Goal: Transaction & Acquisition: Purchase product/service

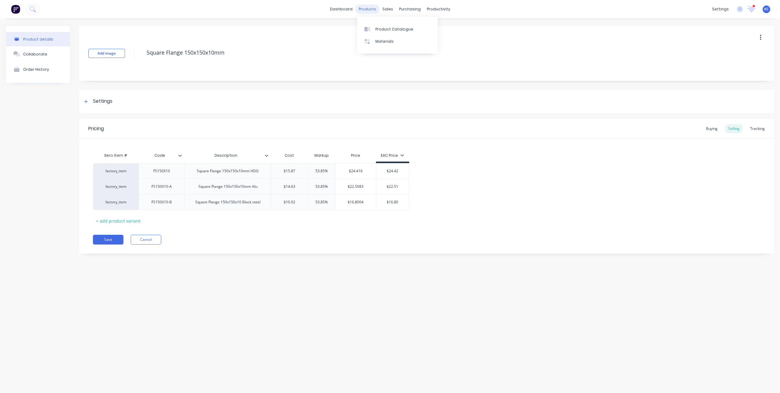
click at [364, 12] on div "products" at bounding box center [367, 9] width 24 height 9
click at [375, 10] on div "products" at bounding box center [367, 9] width 24 height 9
type textarea "x"
click at [413, 26] on link "Purchase Orders" at bounding box center [435, 29] width 81 height 12
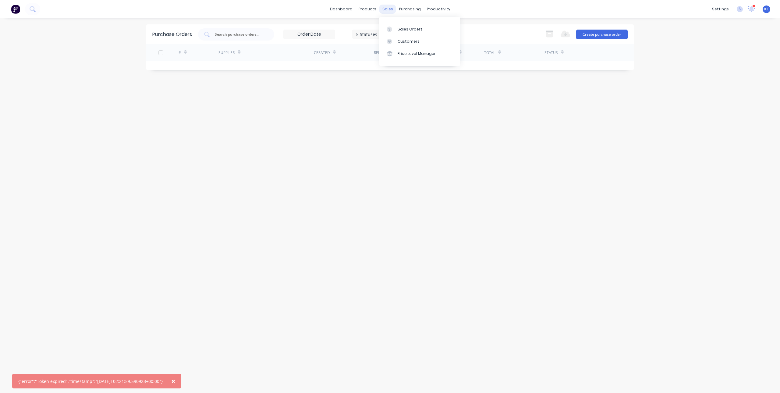
click at [388, 10] on div "sales" at bounding box center [387, 9] width 17 height 9
click at [403, 28] on div "Sales Orders" at bounding box center [409, 28] width 25 height 5
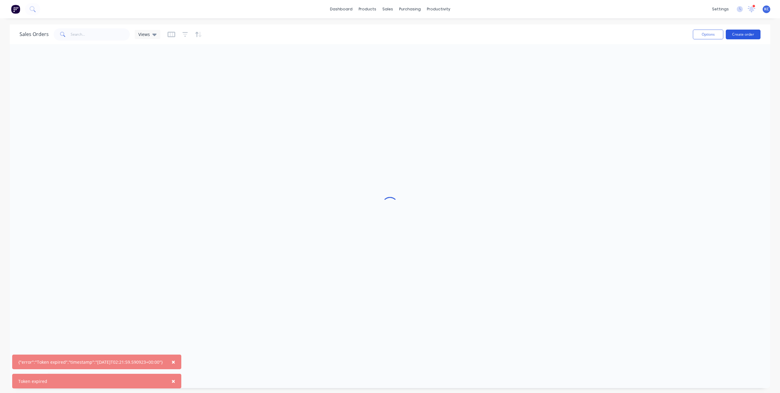
click at [733, 36] on button "Create order" at bounding box center [742, 35] width 35 height 10
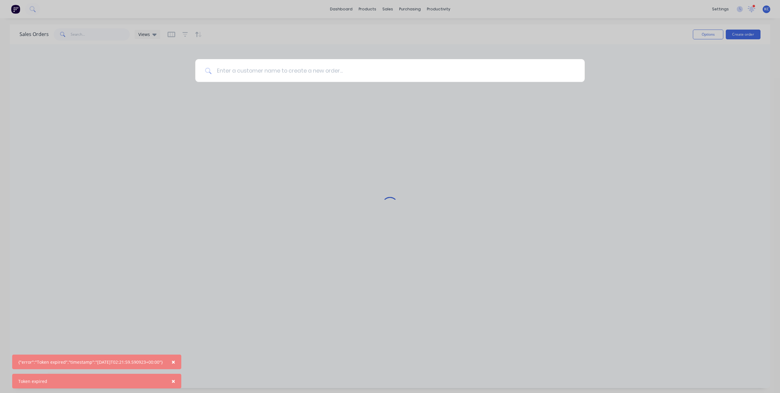
click at [312, 79] on input at bounding box center [393, 70] width 363 height 23
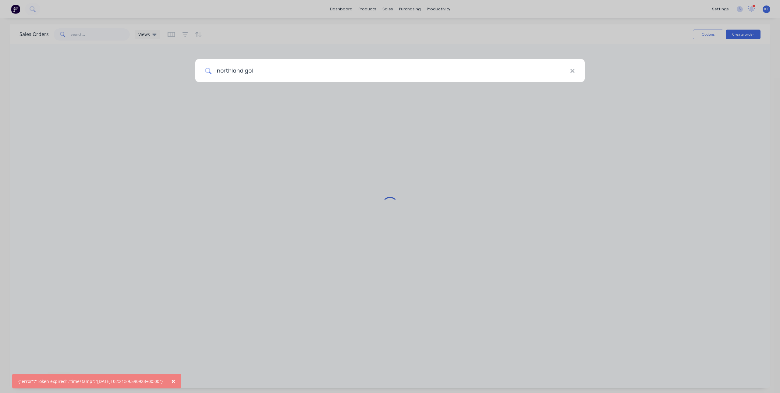
type input "northland golf"
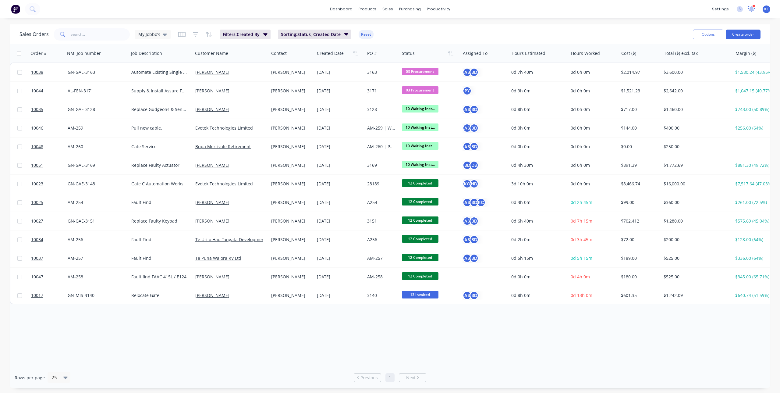
click at [750, 10] on icon at bounding box center [750, 8] width 5 height 5
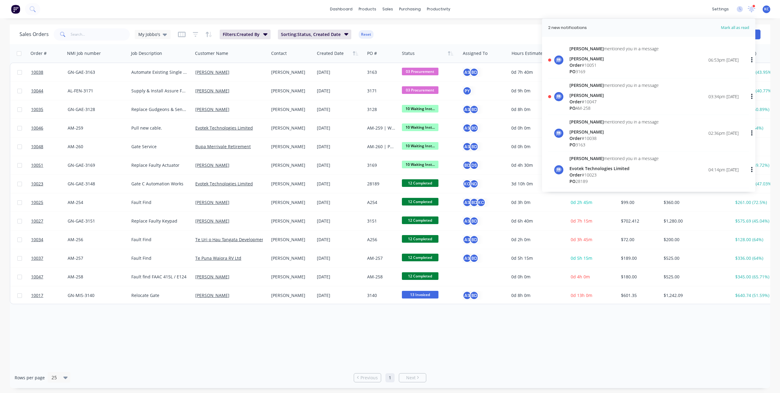
click at [603, 100] on div "Order # 10047" at bounding box center [613, 101] width 89 height 6
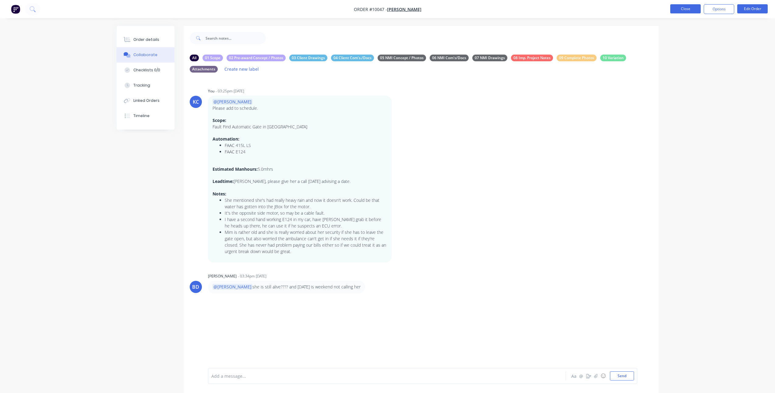
click at [683, 8] on button "Close" at bounding box center [685, 8] width 30 height 9
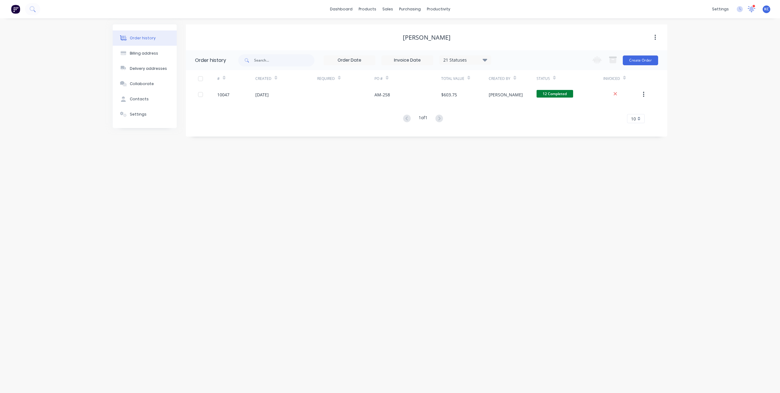
click at [751, 9] on icon at bounding box center [751, 8] width 6 height 5
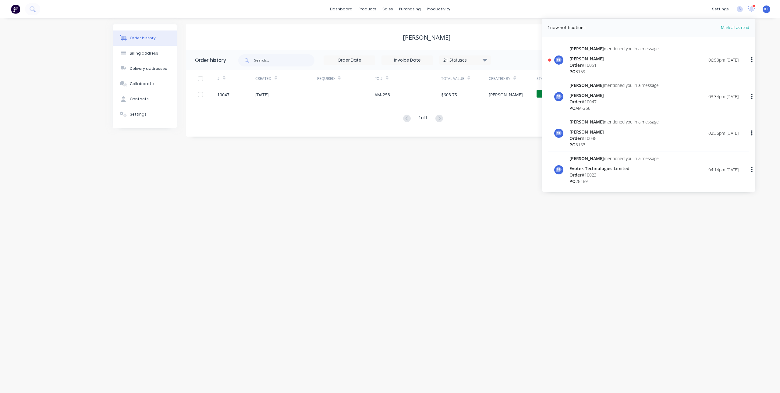
click at [621, 58] on div "[PERSON_NAME]" at bounding box center [613, 58] width 89 height 6
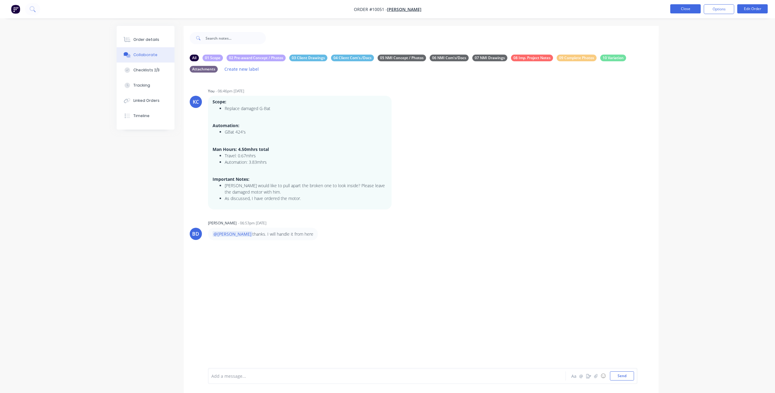
click at [681, 7] on button "Close" at bounding box center [685, 8] width 30 height 9
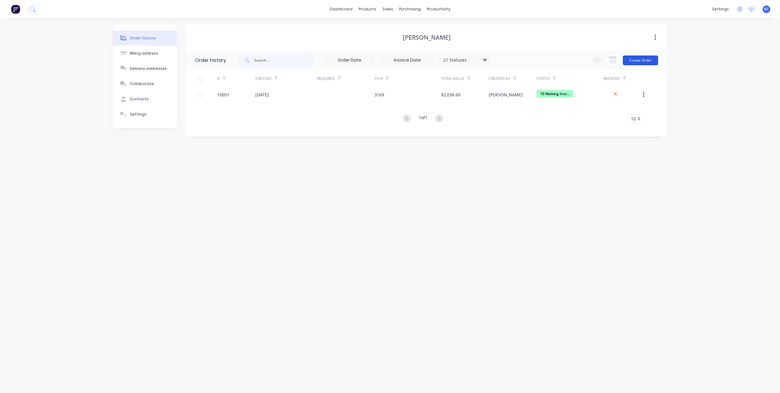
click at [650, 55] on button "Create Order" at bounding box center [639, 60] width 35 height 10
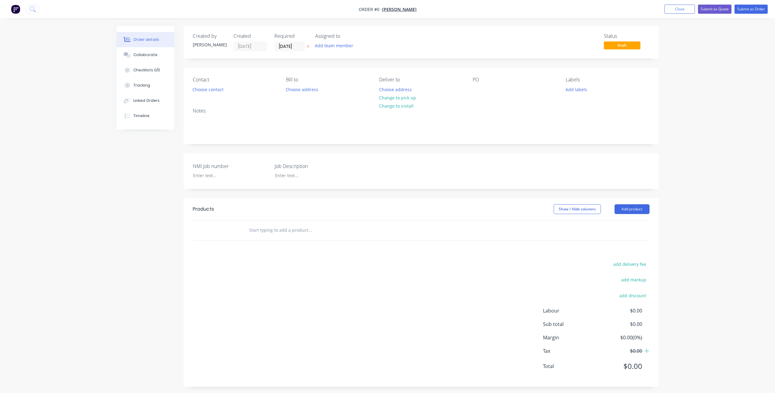
click at [308, 45] on icon at bounding box center [308, 46] width 3 height 4
click at [217, 91] on button "Choose contact" at bounding box center [207, 89] width 37 height 8
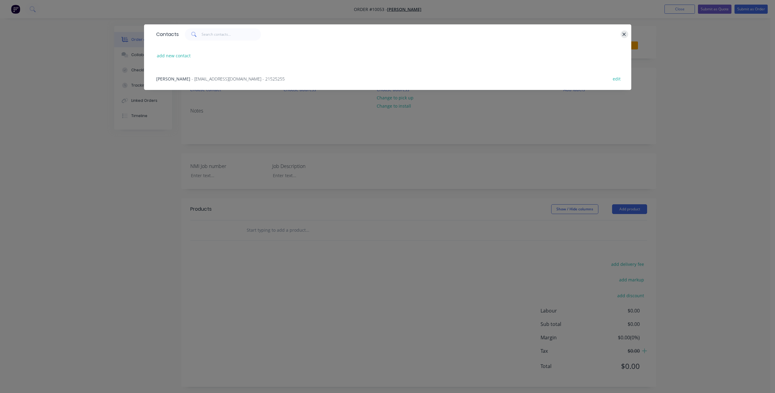
click at [623, 34] on icon "button" at bounding box center [624, 34] width 4 height 5
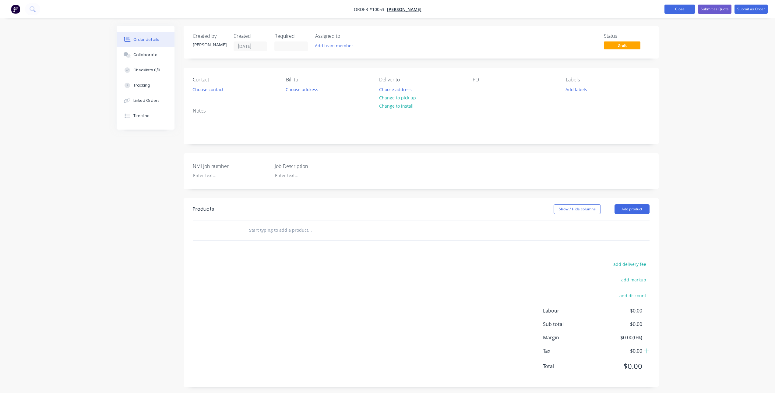
click at [683, 11] on button "Close" at bounding box center [679, 9] width 30 height 9
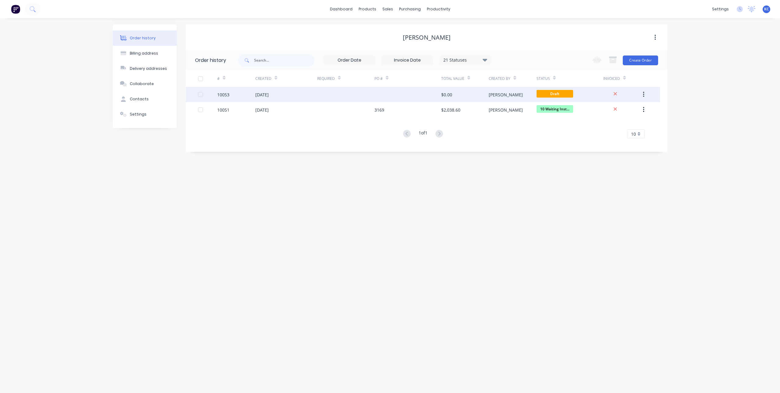
click at [643, 92] on icon "button" at bounding box center [643, 94] width 1 height 5
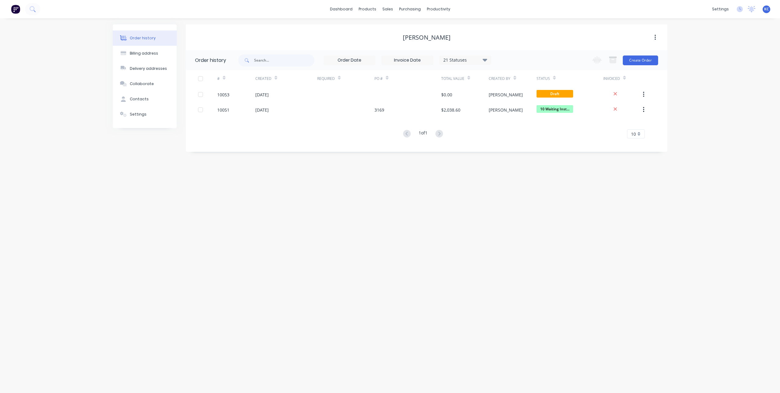
click at [681, 86] on div "Order history Billing address Delivery addresses Collaborate Contacts Settings …" at bounding box center [390, 205] width 780 height 374
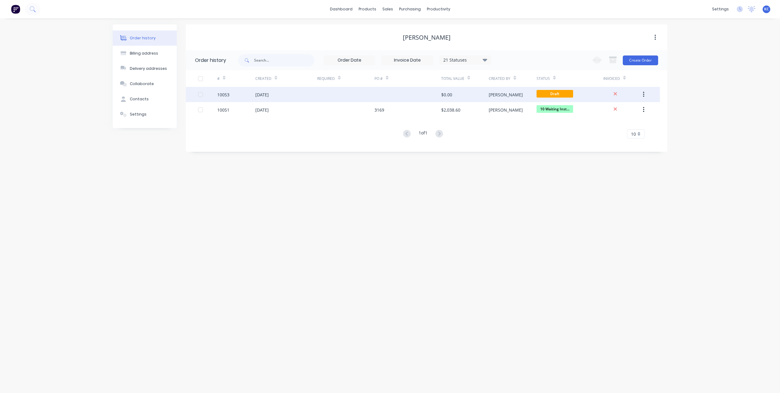
click at [502, 92] on div "Karl" at bounding box center [512, 94] width 48 height 15
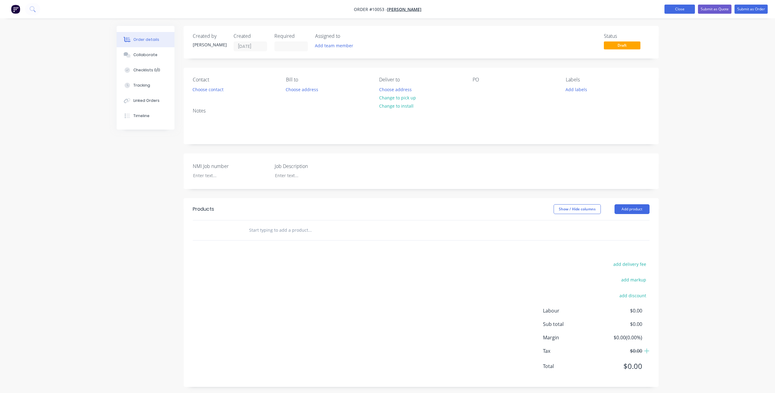
click at [675, 10] on button "Close" at bounding box center [679, 9] width 30 height 9
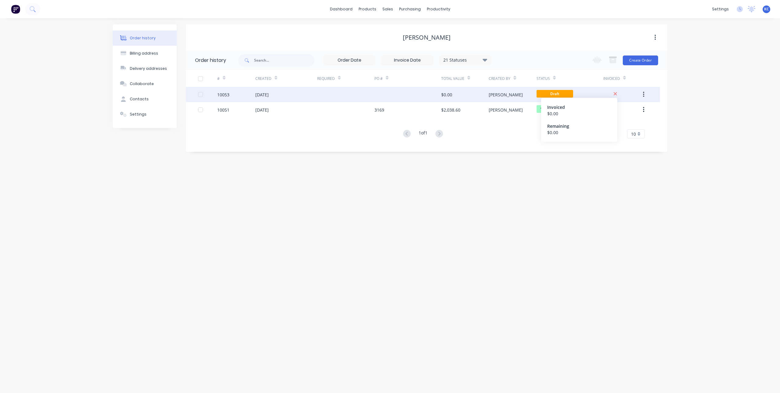
click at [615, 93] on icon at bounding box center [614, 93] width 3 height 3
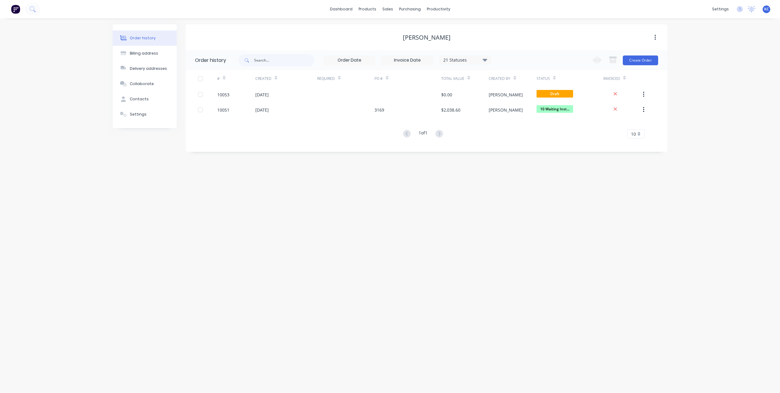
click at [656, 39] on button "button" at bounding box center [655, 37] width 14 height 11
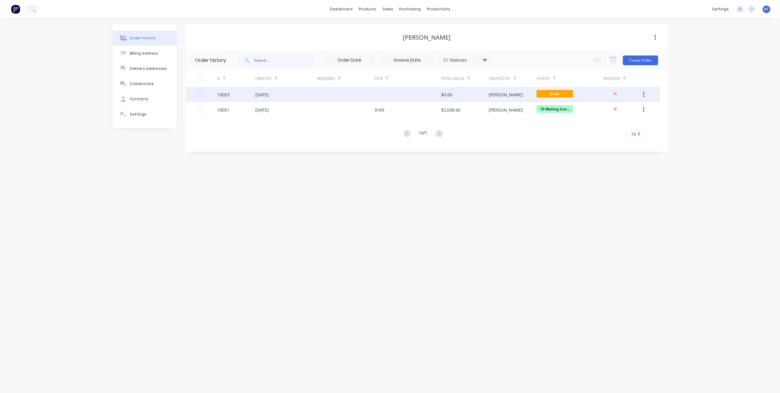
click at [643, 95] on icon "button" at bounding box center [644, 94] width 2 height 7
click at [629, 110] on div "Archive" at bounding box center [621, 110] width 47 height 9
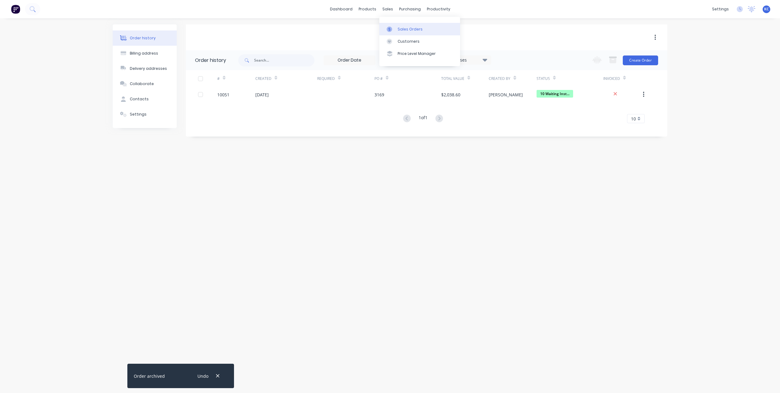
click at [395, 25] on link "Sales Orders" at bounding box center [419, 29] width 81 height 12
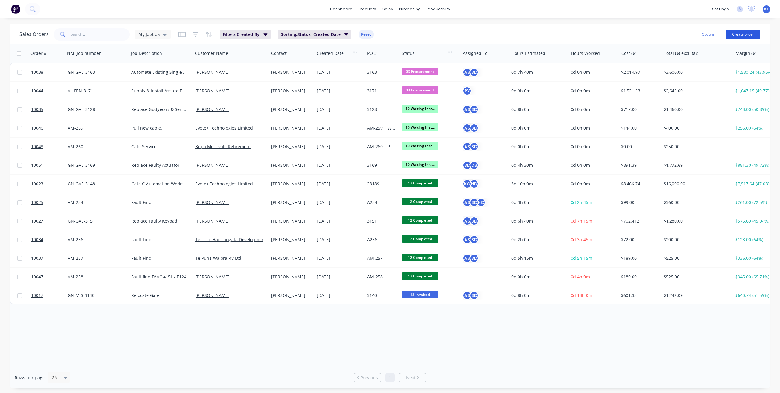
click at [747, 35] on button "Create order" at bounding box center [742, 35] width 35 height 10
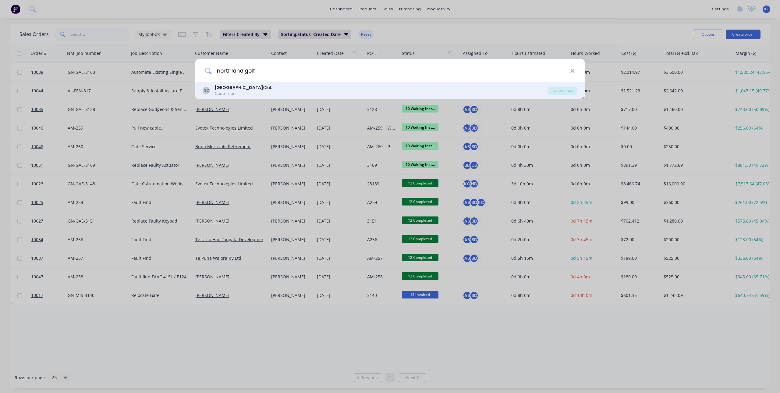
type input "northland golf"
click at [241, 93] on div "Customer" at bounding box center [244, 93] width 58 height 5
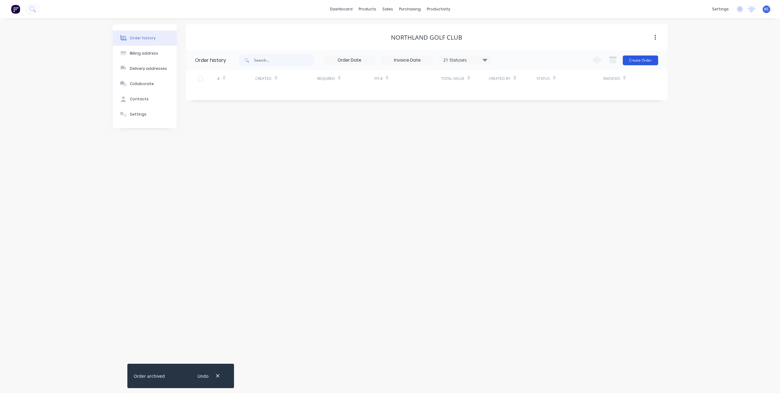
click at [632, 61] on button "Create Order" at bounding box center [639, 60] width 35 height 10
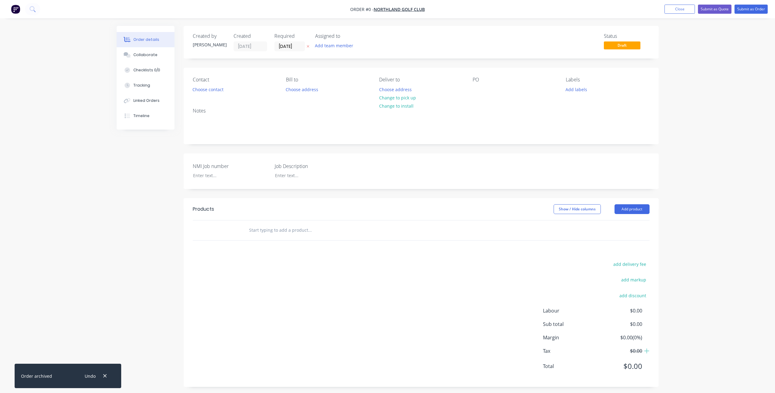
click at [308, 44] on icon at bounding box center [308, 46] width 3 height 4
click at [220, 91] on button "Choose contact" at bounding box center [207, 89] width 37 height 8
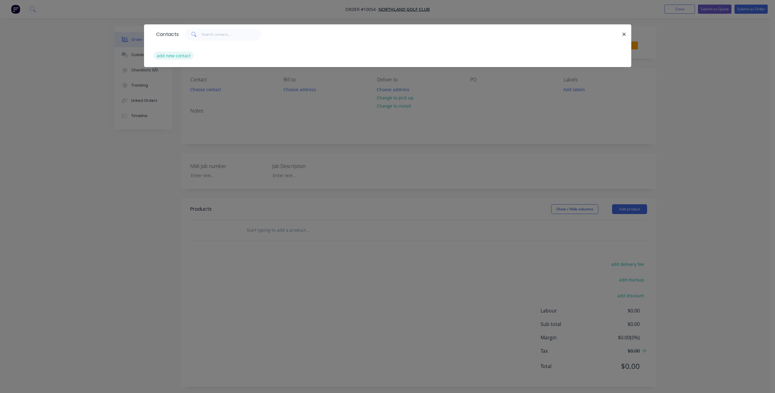
click at [184, 56] on button "add new contact" at bounding box center [174, 55] width 40 height 8
select select "AU"
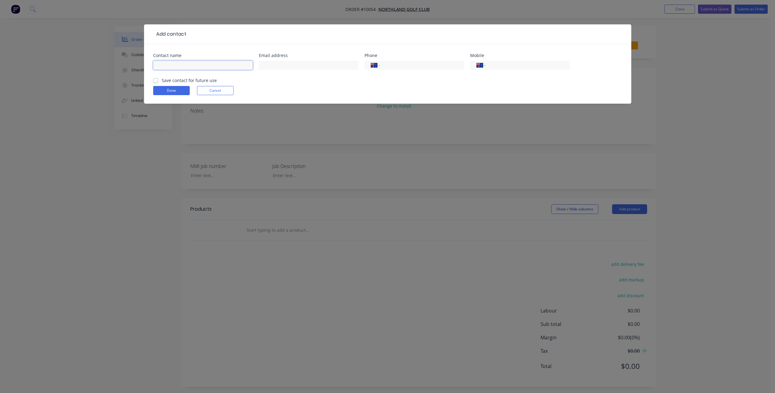
click at [184, 63] on input "text" at bounding box center [203, 65] width 100 height 9
type input "Jo Brunker"
type input "shop@northlandgolfclub.co.nz"
click at [169, 79] on label "Save contact for future use" at bounding box center [189, 80] width 55 height 6
click at [158, 79] on input "Save contact for future use" at bounding box center [155, 80] width 5 height 6
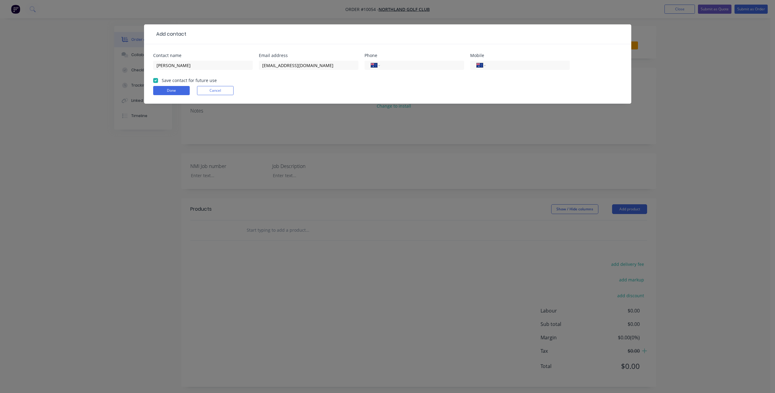
checkbox input "true"
click at [401, 67] on input "tel" at bounding box center [420, 65] width 73 height 7
type input "(02) 7242 9162"
click at [168, 89] on button "Done" at bounding box center [171, 90] width 37 height 9
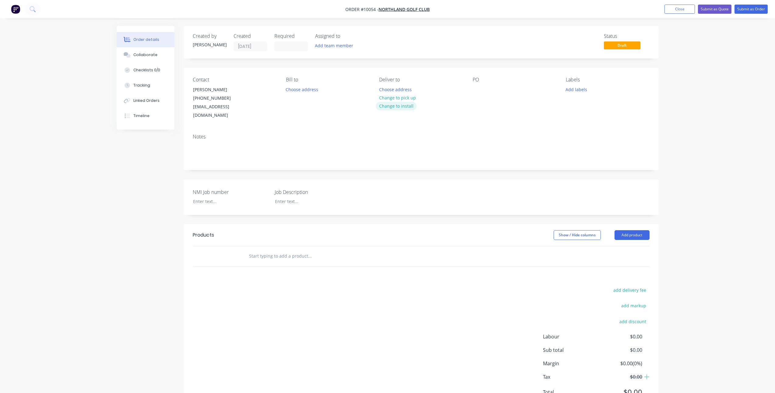
click at [400, 106] on button "Change to install" at bounding box center [396, 106] width 41 height 8
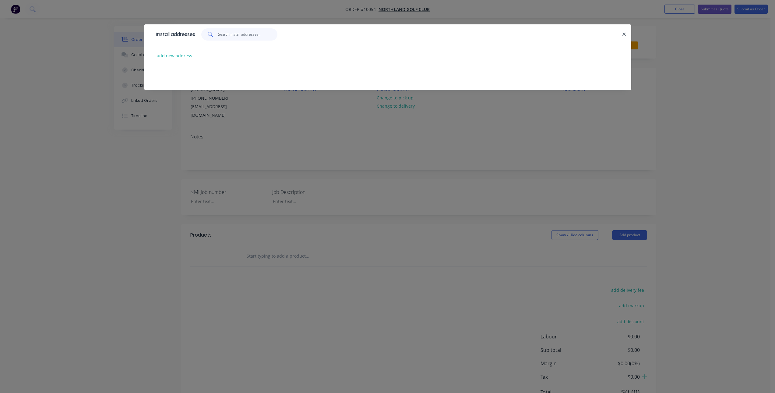
click at [247, 36] on input "text" at bounding box center [247, 34] width 59 height 12
type input "Northland"
click at [183, 54] on button "add new address" at bounding box center [175, 55] width 42 height 8
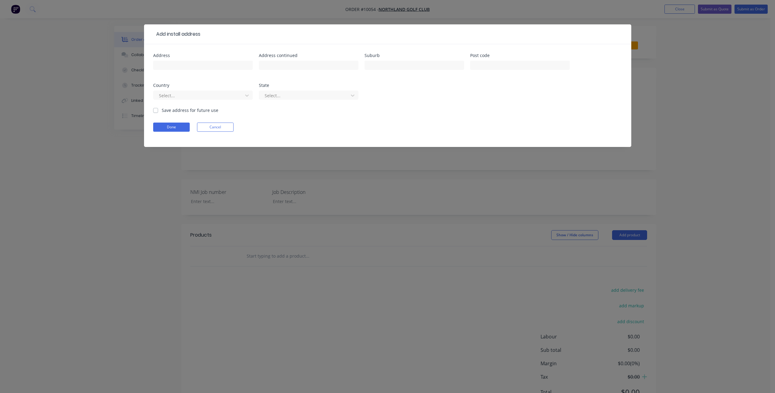
click at [191, 60] on div at bounding box center [203, 68] width 100 height 18
click at [190, 64] on input "text" at bounding box center [203, 65] width 100 height 9
paste input "160A Pipiwai Road, Te Kamo, Ngararatunua 0176"
type input "160A Pipiwai Road, Te Kamo, Ngararatunua 0176"
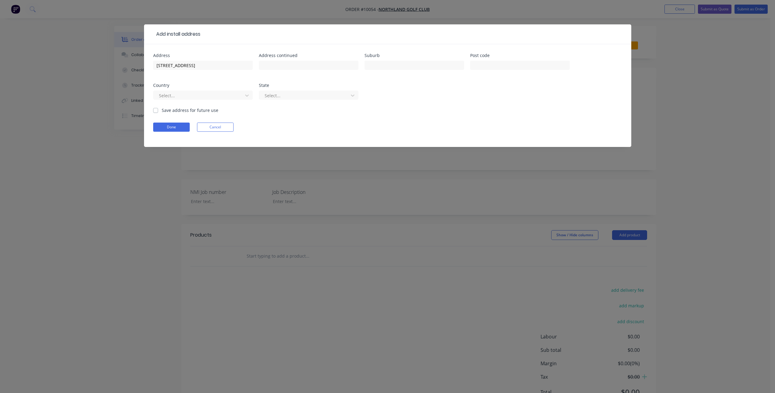
click at [162, 110] on label "Save address for future use" at bounding box center [190, 110] width 57 height 6
click at [156, 110] on input "Save address for future use" at bounding box center [155, 110] width 5 height 6
checkbox input "true"
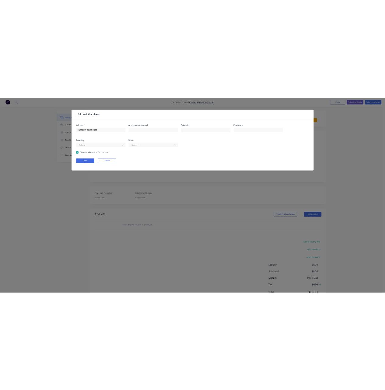
scroll to position [0, 0]
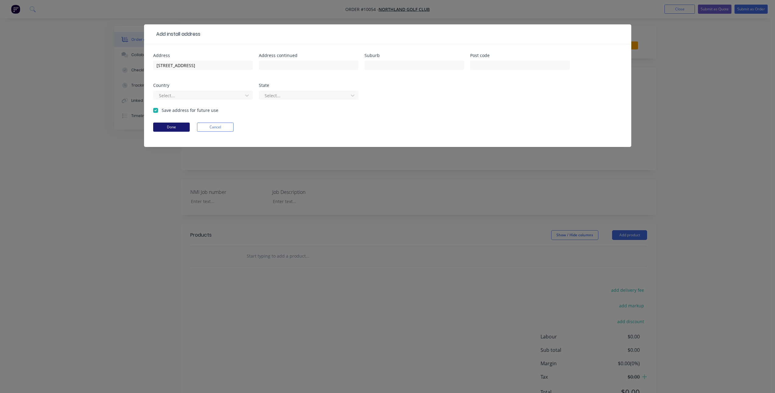
click at [172, 128] on button "Done" at bounding box center [171, 126] width 37 height 9
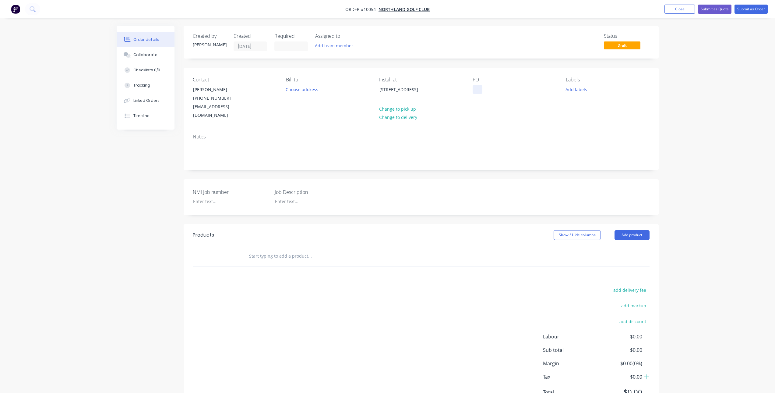
click at [479, 88] on div at bounding box center [478, 89] width 10 height 9
click at [210, 197] on div at bounding box center [226, 201] width 76 height 9
click at [312, 197] on div "Fabricate & Install Solar Powered Swing Gates" at bounding box center [308, 204] width 76 height 15
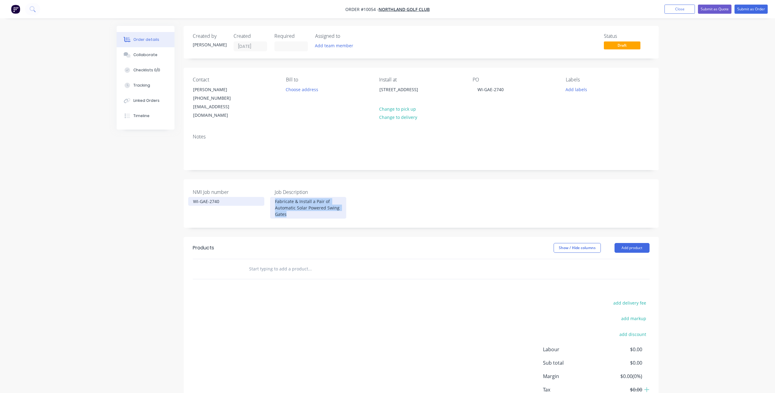
drag, startPoint x: 322, startPoint y: 206, endPoint x: 264, endPoint y: 195, distance: 58.9
click at [264, 195] on div "NMI Job number WI-GAE-2740 Job Description Fabricate & Install a Pair of Automa…" at bounding box center [421, 203] width 475 height 48
copy div "Fabricate & Install a Pair of Automatic Solar Powered Swing Gates"
click at [272, 262] on input "text" at bounding box center [310, 268] width 122 height 12
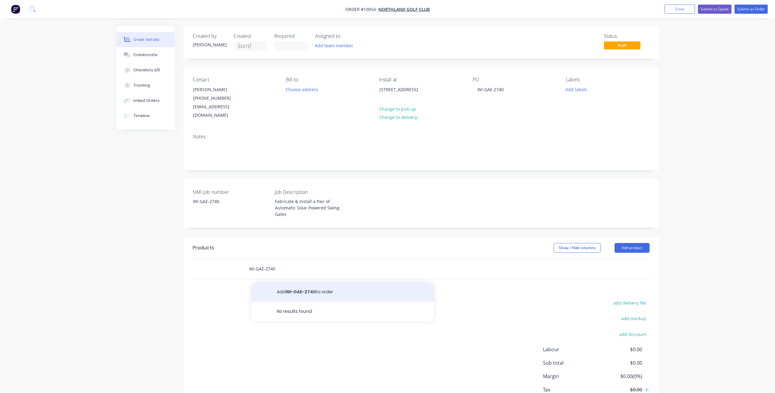
type input "WI-GAE-2740"
click at [284, 282] on button "Add WI-GAE-2740 to order" at bounding box center [342, 291] width 183 height 19
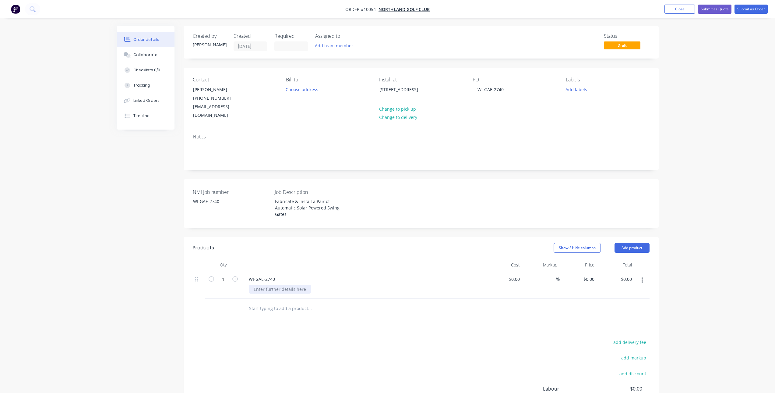
click at [278, 284] on div at bounding box center [280, 288] width 62 height 9
paste div
click at [518, 274] on input at bounding box center [515, 278] width 14 height 9
type input "$13,601.05"
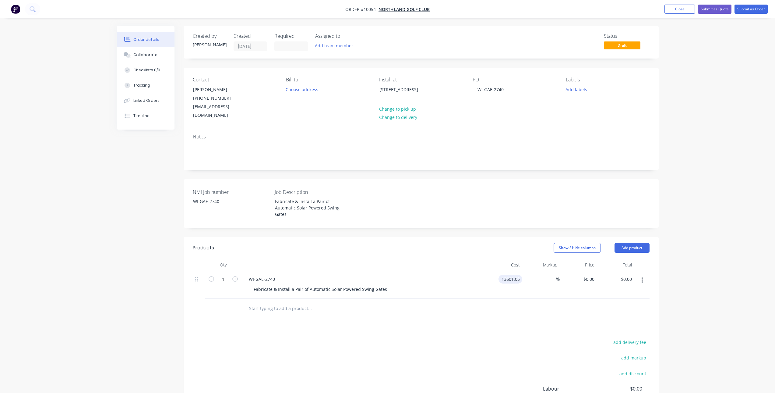
type input "$13,601.05"
type input "25613"
type input "88.32"
type input "$25,613.00"
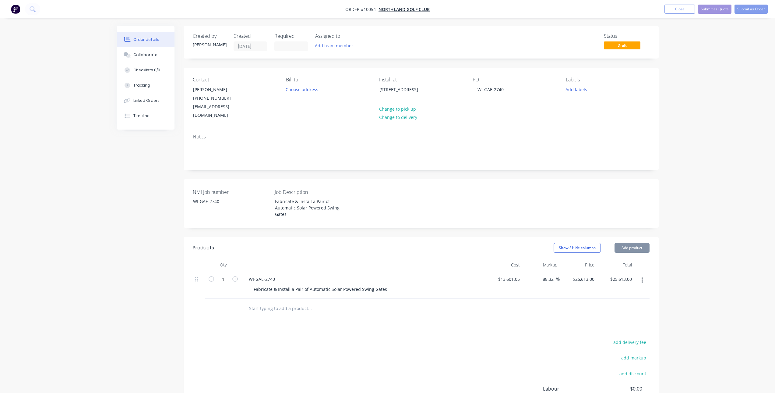
click at [426, 307] on div at bounding box center [350, 308] width 219 height 20
click at [155, 55] on div "Collaborate" at bounding box center [145, 54] width 24 height 5
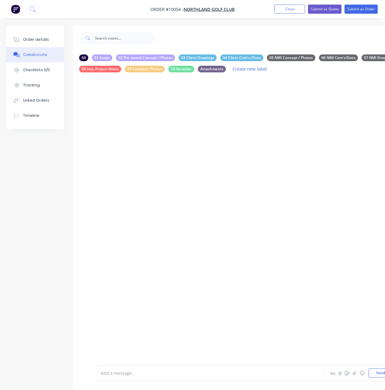
drag, startPoint x: 137, startPoint y: 376, endPoint x: 132, endPoint y: 373, distance: 5.9
click at [137, 376] on div at bounding box center [210, 373] width 219 height 6
click at [117, 376] on span "Scope: Fabricate & Install a Pair of Automatic Solar Powered Swing Gates" at bounding box center [175, 375] width 148 height 6
click at [115, 375] on span "Scope: Fabricate & Install a Pair of Automatic Solar Powered Swing Gates" at bounding box center [175, 375] width 148 height 6
click at [248, 375] on div "Fabricate & Install a Pair of Automatic Solar Powered Swing Gates" at bounding box center [210, 374] width 219 height 6
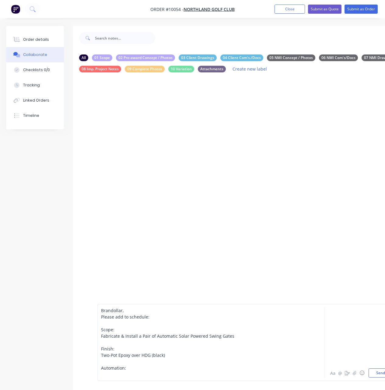
click at [121, 376] on div at bounding box center [210, 374] width 219 height 6
click at [113, 378] on div "Brandollar, Please add to schedule: Scope: Fabricate & Install a Pair of Automa…" at bounding box center [246, 342] width 299 height 77
click at [114, 376] on div at bounding box center [210, 374] width 219 height 6
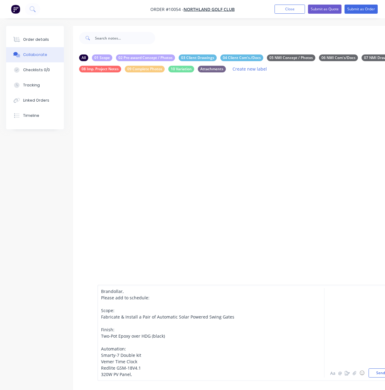
click at [136, 376] on div "320W PV Panel," at bounding box center [210, 374] width 219 height 6
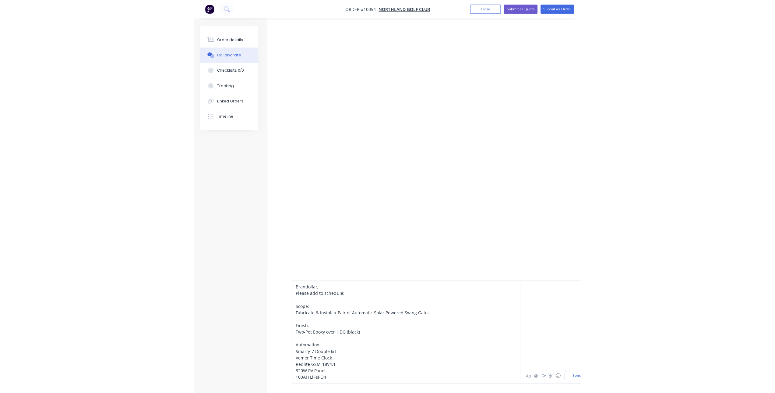
scroll to position [111, 0]
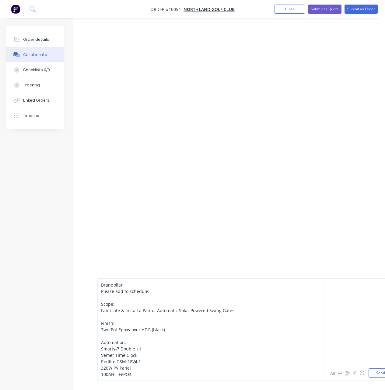
click at [143, 373] on div "100AH LiFePO4" at bounding box center [210, 374] width 219 height 6
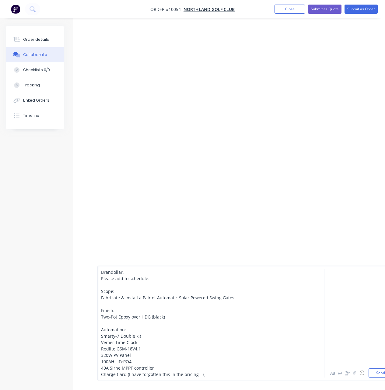
click at [128, 374] on span "Charge Card (I have forgotten this in the pricing ='(" at bounding box center [153, 375] width 104 height 6
click at [225, 375] on div "Charge Card - I have forgotten this in the pricing ='(" at bounding box center [210, 374] width 219 height 6
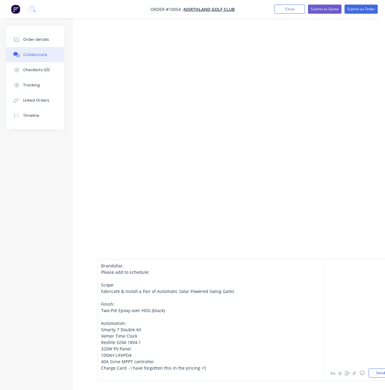
click at [214, 369] on div "Charge Card - I have forgotten this in the pricing ='(" at bounding box center [210, 368] width 219 height 6
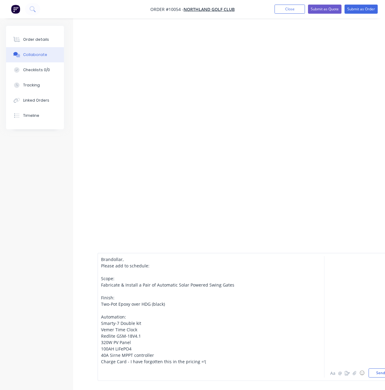
click at [207, 361] on div "Charge Card - I have forgotten this in the pricing ='(" at bounding box center [210, 362] width 219 height 6
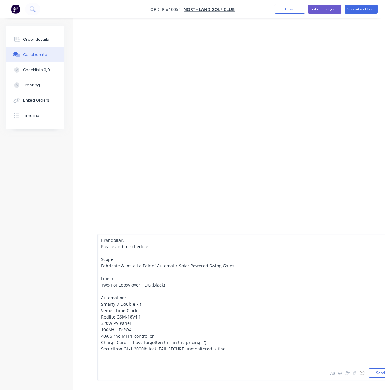
click at [226, 349] on div "Securitron GL-1 2000lb lock, FAIL SECURE unmonitored is fine" at bounding box center [210, 349] width 219 height 6
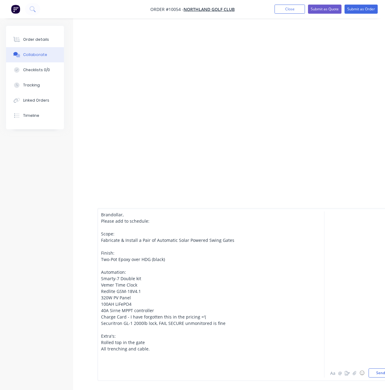
click at [156, 350] on div "All trenching and cable." at bounding box center [210, 349] width 219 height 6
click at [149, 350] on div "All trenching and cable" at bounding box center [210, 349] width 219 height 6
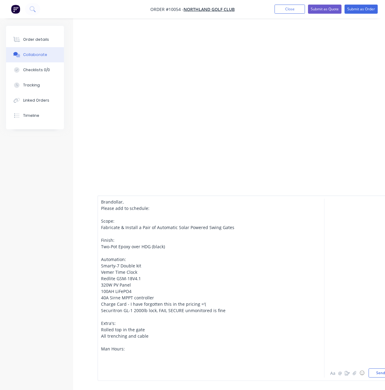
click at [149, 349] on div "Man Hours:" at bounding box center [210, 349] width 219 height 6
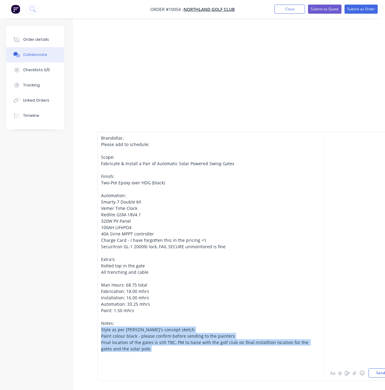
drag, startPoint x: 149, startPoint y: 350, endPoint x: 100, endPoint y: 331, distance: 52.1
click at [100, 331] on div "Brandollar, Please add to schedule: Scope: Fabricate & Install a Pair of Automa…" at bounding box center [246, 257] width 299 height 250
click at [151, 350] on div "Final location of the gates is still TBC, PM to liaise with the golf club on fi…" at bounding box center [210, 346] width 219 height 13
drag, startPoint x: 151, startPoint y: 350, endPoint x: 99, endPoint y: 331, distance: 54.7
click at [99, 331] on div "Brandollar, Please add to schedule: Scope: Fabricate & Install a Pair of Automa…" at bounding box center [246, 257] width 299 height 250
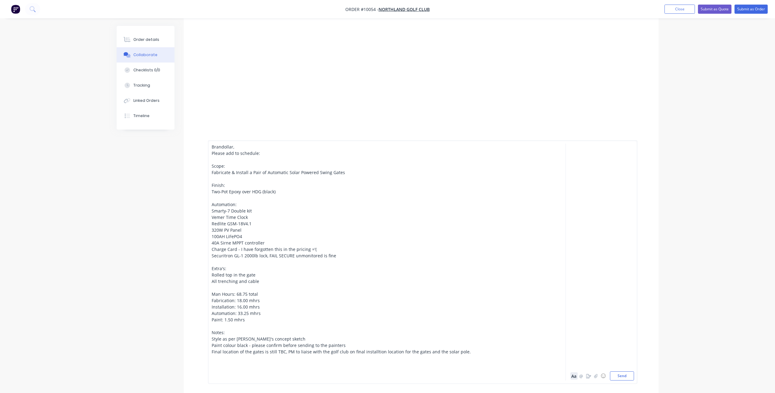
click at [573, 376] on button "Aa" at bounding box center [573, 375] width 7 height 7
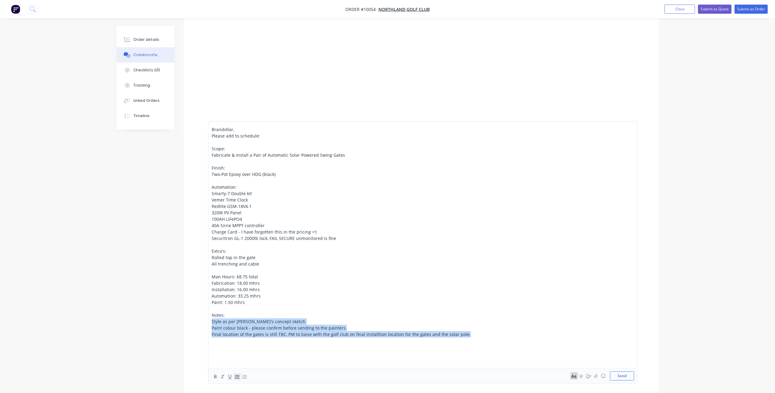
click at [239, 377] on icon "button" at bounding box center [237, 376] width 6 height 6
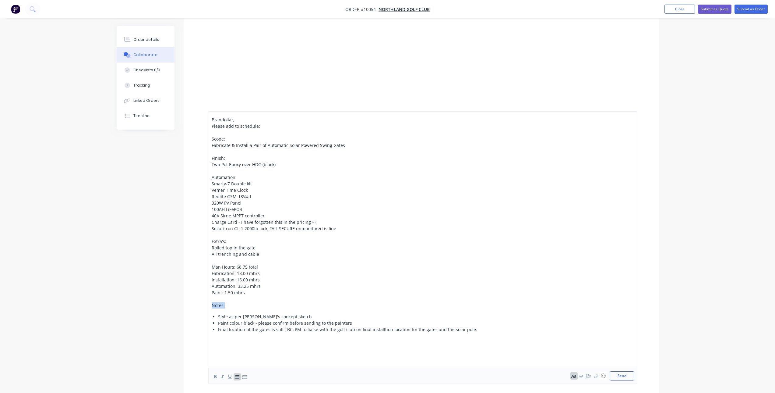
drag, startPoint x: 225, startPoint y: 307, endPoint x: 209, endPoint y: 306, distance: 15.3
click at [209, 306] on div "Brandollar, Please add to schedule: Scope: Fabricate & Install a Pair of Automa…" at bounding box center [422, 247] width 429 height 272
drag, startPoint x: 249, startPoint y: 294, endPoint x: 210, endPoint y: 275, distance: 43.6
click at [210, 275] on div "Brandollar, Please add to schedule: Scope: Fabricate & Install a Pair of Automa…" at bounding box center [422, 247] width 429 height 272
click at [234, 377] on icon "button" at bounding box center [237, 376] width 6 height 6
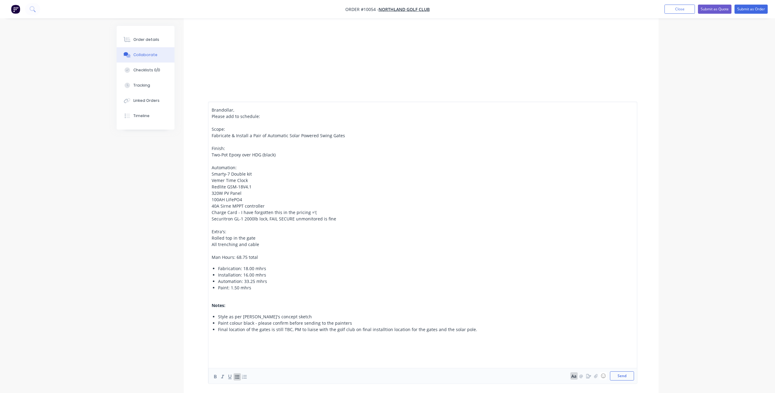
drag, startPoint x: 211, startPoint y: 258, endPoint x: 259, endPoint y: 257, distance: 48.7
click at [260, 257] on div "Brandollar, Please add to schedule: Scope: Fabricate & Install a Pair of Automa…" at bounding box center [422, 242] width 429 height 282
drag, startPoint x: 259, startPoint y: 257, endPoint x: 211, endPoint y: 255, distance: 48.8
click at [211, 255] on div "Brandollar, Please add to schedule: Scope: Fabricate & Install a Pair of Automa…" at bounding box center [422, 242] width 429 height 282
drag, startPoint x: 212, startPoint y: 232, endPoint x: 231, endPoint y: 231, distance: 19.5
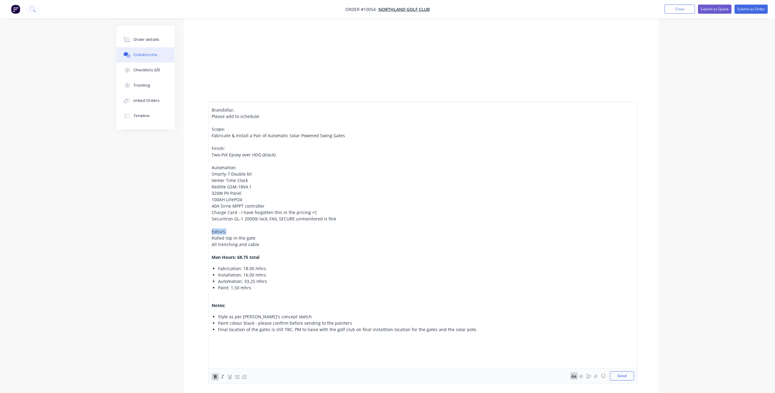
click at [231, 231] on div "Extra's:" at bounding box center [370, 231] width 317 height 6
drag, startPoint x: 256, startPoint y: 245, endPoint x: 211, endPoint y: 239, distance: 45.8
click at [211, 239] on div "Brandollar, Please add to schedule: Scope: Fabricate & Install a Pair of Automa…" at bounding box center [422, 242] width 429 height 282
click at [235, 375] on icon "button" at bounding box center [237, 376] width 6 height 6
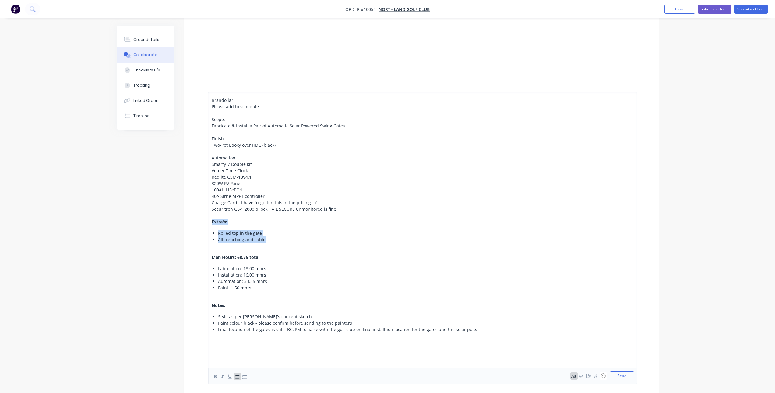
scroll to position [50, 0]
click at [470, 329] on div "Final location of the gates is still TBC, PM to liaise with the golf club on fi…" at bounding box center [373, 329] width 310 height 6
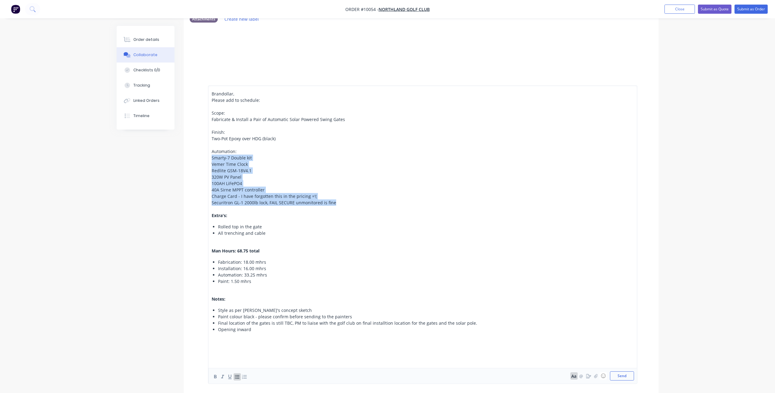
drag, startPoint x: 335, startPoint y: 203, endPoint x: 209, endPoint y: 158, distance: 133.7
click at [209, 158] on div "Brandollar, Please add to schedule: Scope: Fabricate & Install a Pair of Automa…" at bounding box center [422, 234] width 429 height 298
click at [238, 375] on icon "button" at bounding box center [237, 377] width 5 height 4
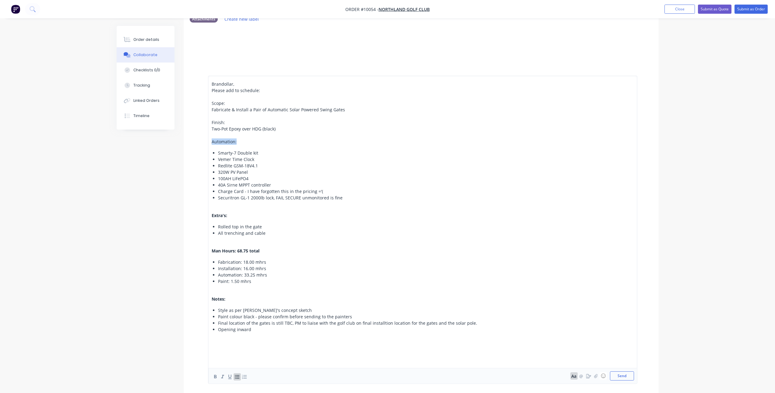
drag, startPoint x: 241, startPoint y: 142, endPoint x: 212, endPoint y: 140, distance: 29.0
click at [212, 140] on div "Automation:" at bounding box center [370, 141] width 317 height 6
click at [278, 127] on div "Two-Pot Epoxy over HDG (black)" at bounding box center [370, 128] width 317 height 6
click at [222, 123] on span "Finish:" at bounding box center [218, 122] width 13 height 6
drag, startPoint x: 219, startPoint y: 123, endPoint x: 211, endPoint y: 122, distance: 7.6
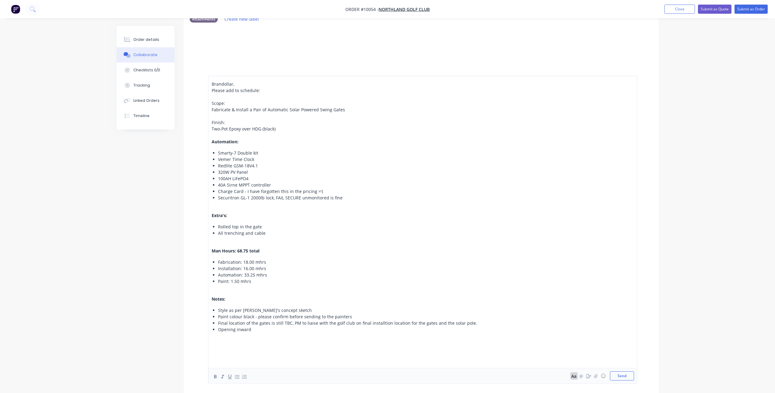
click at [212, 122] on span "Finish:" at bounding box center [218, 122] width 13 height 6
drag, startPoint x: 215, startPoint y: 103, endPoint x: 228, endPoint y: 103, distance: 13.1
click at [228, 103] on div "Scope:" at bounding box center [370, 103] width 317 height 6
click at [212, 110] on span "Fabricate & Install a Pair of Automatic Solar Powered Swing Gates" at bounding box center [278, 110] width 133 height 6
click at [237, 376] on icon "button" at bounding box center [237, 376] width 6 height 6
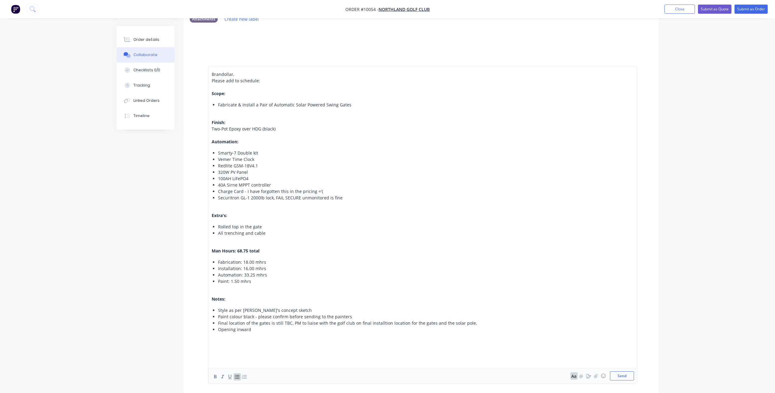
click at [211, 131] on div "Brandollar, Please add to schedule: Scope: Fabricate & Install a Pair of Automa…" at bounding box center [422, 225] width 429 height 318
click at [226, 129] on span "Two-Pot Epoxy over HDG (black)" at bounding box center [244, 129] width 64 height 6
click at [236, 378] on icon "button" at bounding box center [237, 376] width 6 height 6
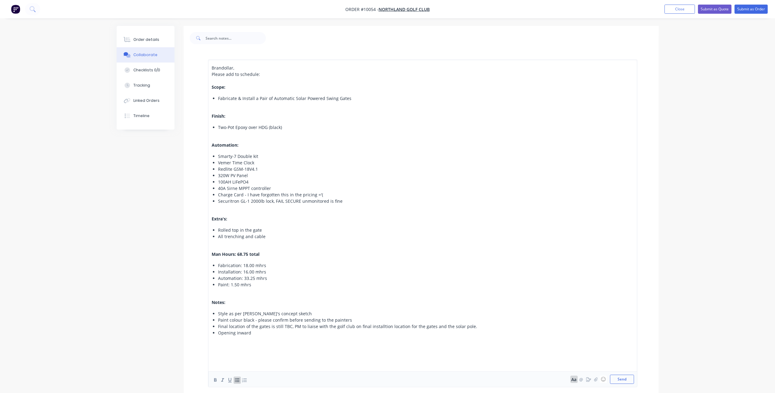
scroll to position [122, 0]
drag, startPoint x: 625, startPoint y: 376, endPoint x: 259, endPoint y: 330, distance: 368.5
click at [259, 330] on div "Brandollar, Please add to schedule: Scope: Fabricate & Install a Pair of Automa…" at bounding box center [422, 219] width 423 height 317
click at [260, 329] on div "Opening inward" at bounding box center [373, 329] width 310 height 6
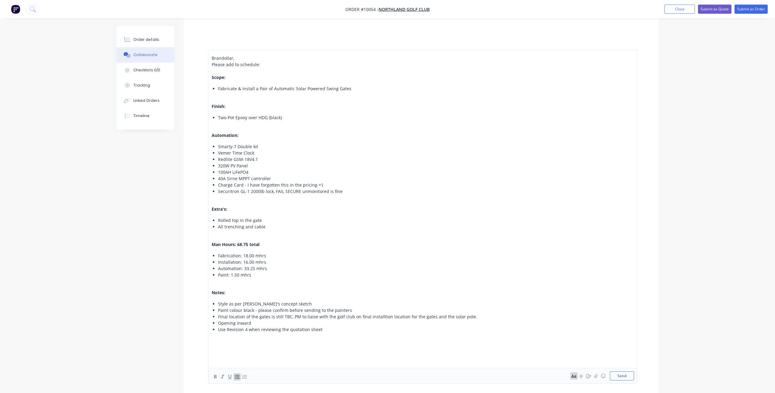
scroll to position [30, 0]
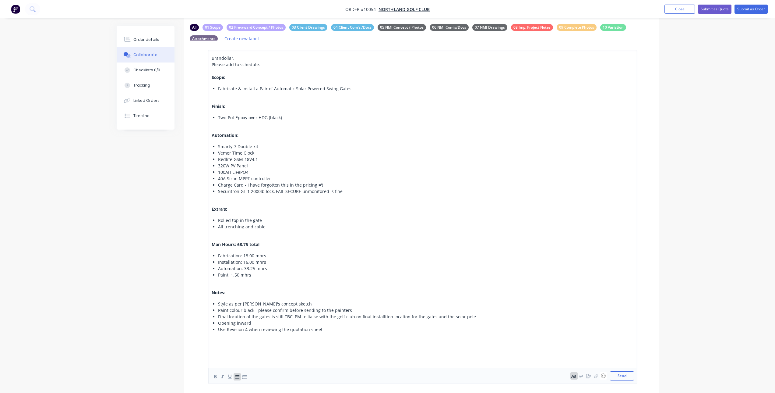
click at [212, 57] on span "Brandollar," at bounding box center [223, 58] width 23 height 6
click at [623, 378] on button "Send" at bounding box center [622, 375] width 24 height 9
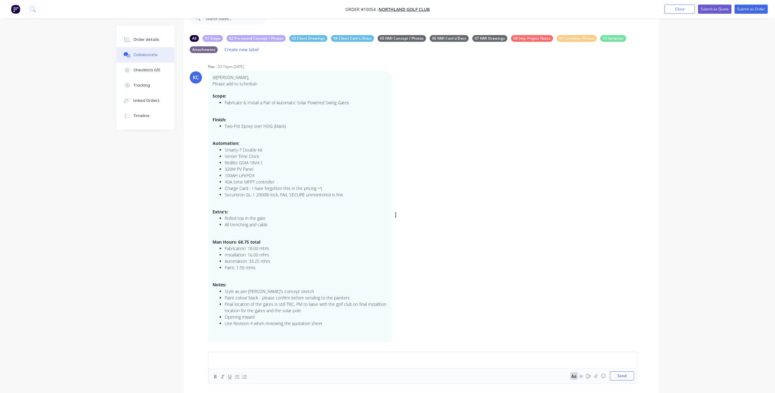
scroll to position [0, 0]
click at [143, 46] on button "Order details" at bounding box center [146, 39] width 58 height 15
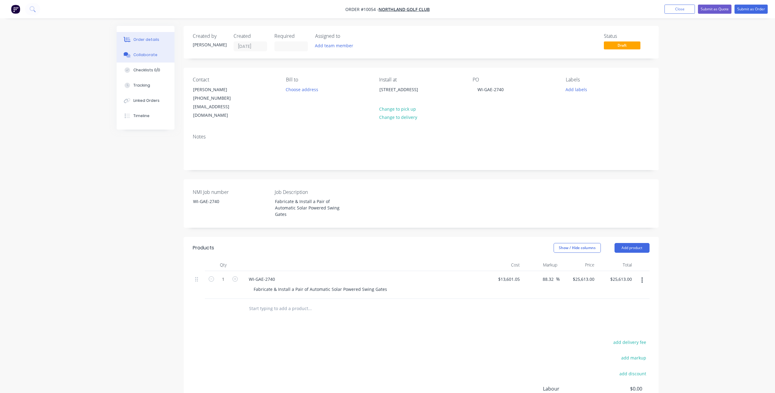
click at [147, 60] on button "Collaborate" at bounding box center [146, 54] width 58 height 15
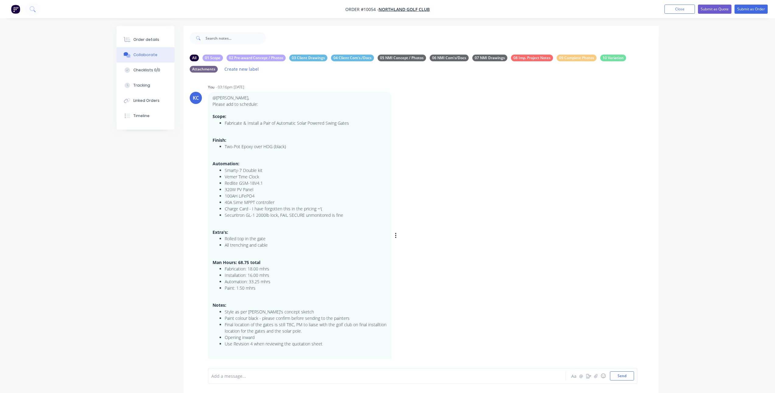
scroll to position [5, 0]
click at [741, 9] on button "Submit as Order" at bounding box center [750, 9] width 33 height 9
click at [682, 11] on button "Close" at bounding box center [685, 8] width 30 height 9
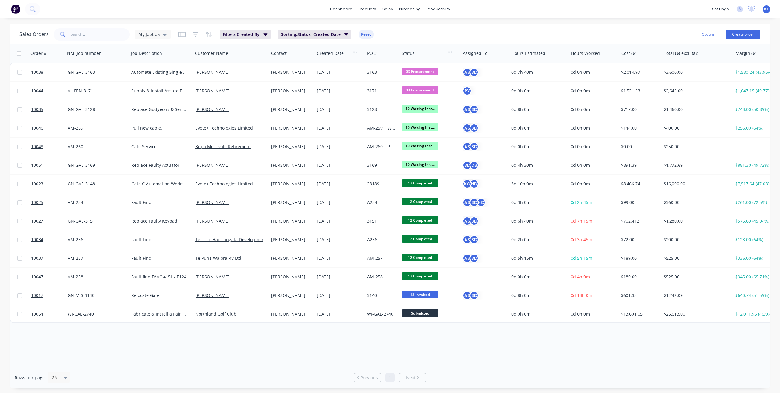
click at [417, 378] on icon "Next page" at bounding box center [418, 377] width 2 height 3
click at [415, 377] on span "Next" at bounding box center [410, 377] width 9 height 6
click at [751, 34] on button "Create order" at bounding box center [742, 35] width 35 height 10
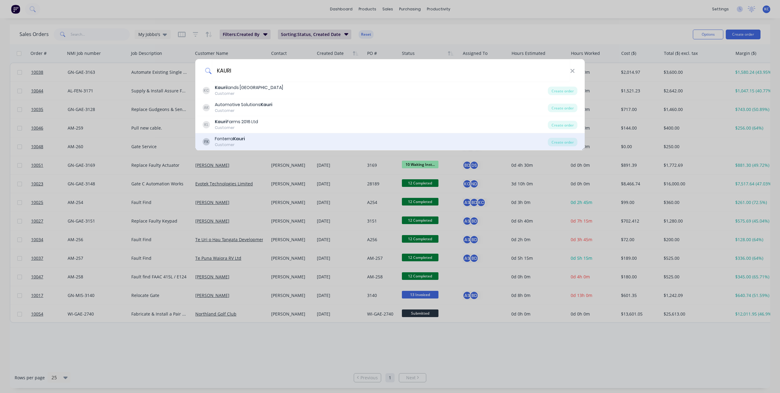
type input "KAURI"
click at [239, 141] on b "Kauri" at bounding box center [239, 139] width 12 height 6
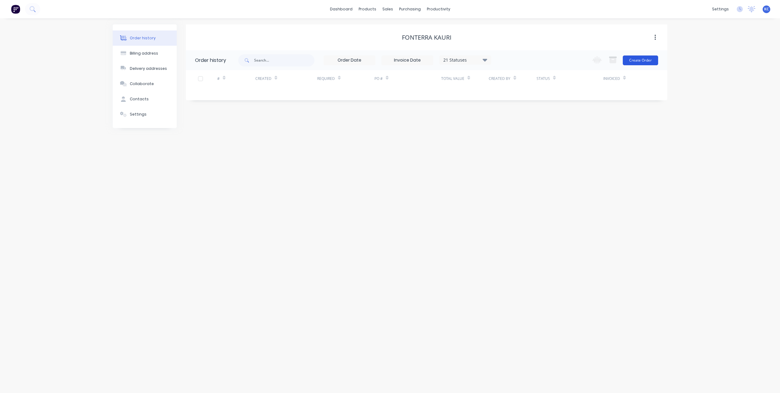
click at [639, 60] on button "Create Order" at bounding box center [639, 60] width 35 height 10
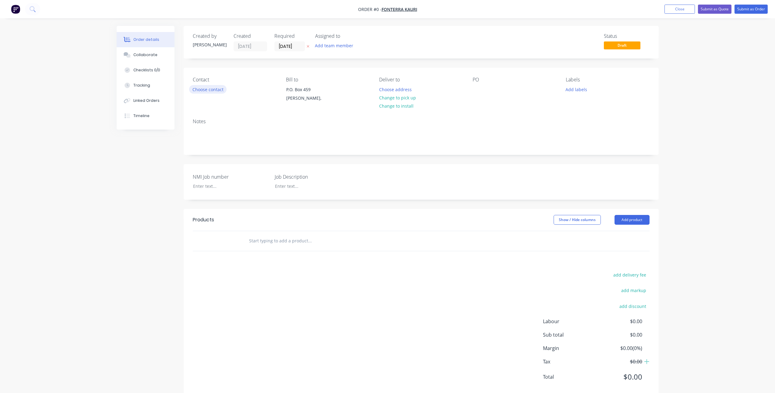
click at [219, 88] on button "Choose contact" at bounding box center [207, 89] width 37 height 8
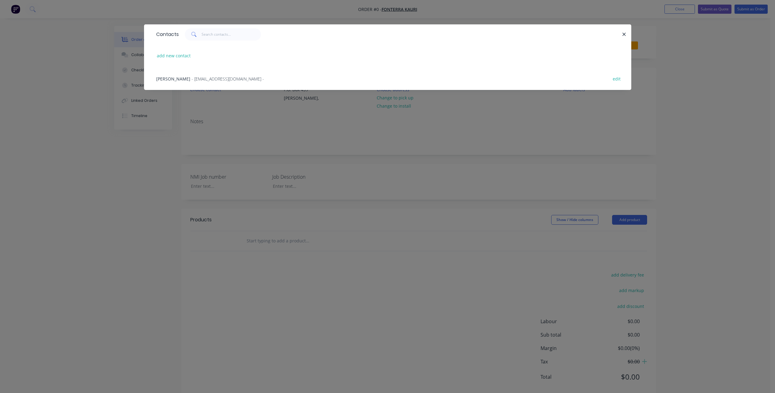
click at [167, 81] on span "Garry McCullough" at bounding box center [173, 79] width 34 height 6
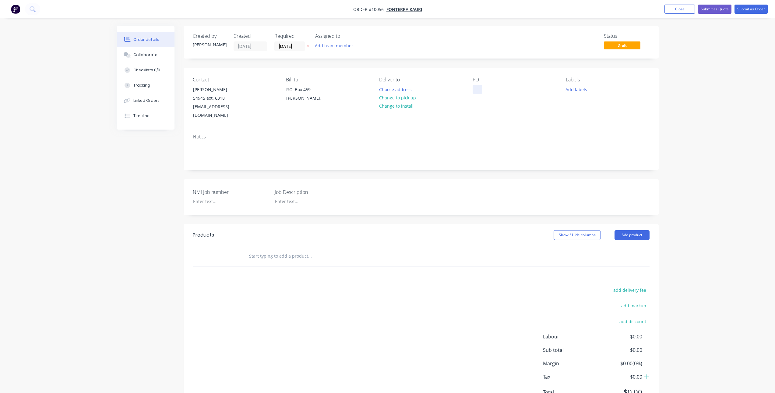
click at [476, 91] on div at bounding box center [478, 89] width 10 height 9
click at [220, 197] on div at bounding box center [226, 201] width 76 height 9
click at [293, 197] on div at bounding box center [308, 201] width 76 height 9
drag, startPoint x: 275, startPoint y: 191, endPoint x: 393, endPoint y: 198, distance: 119.0
click at [393, 198] on div "NMI Job number GN-GAE-3193 Job Description Supply & Install EVOLOOP" at bounding box center [421, 197] width 475 height 36
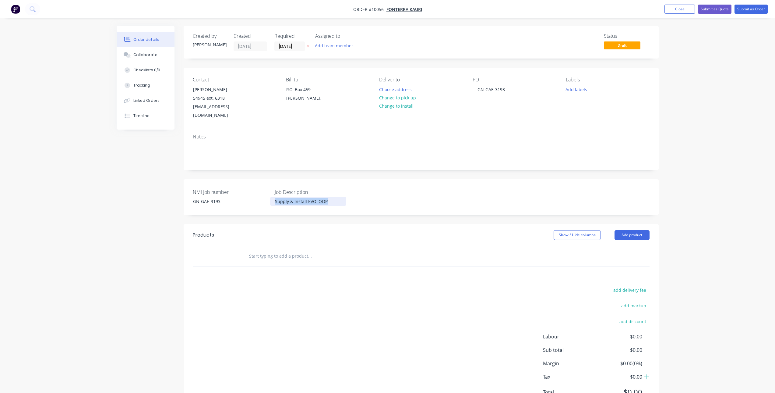
copy div "Supply & Install EVOLOOP"
click at [261, 250] on input "text" at bounding box center [310, 256] width 122 height 12
type input "g"
type input "GN-GAE-3193"
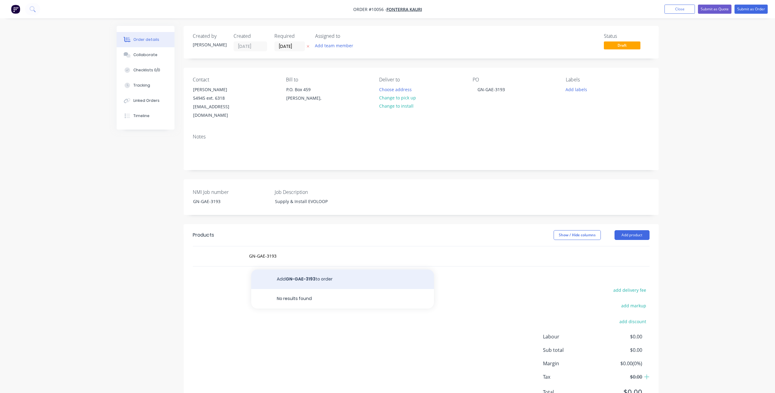
click at [300, 269] on button "Add GN-GAE-3193 to order" at bounding box center [342, 278] width 183 height 19
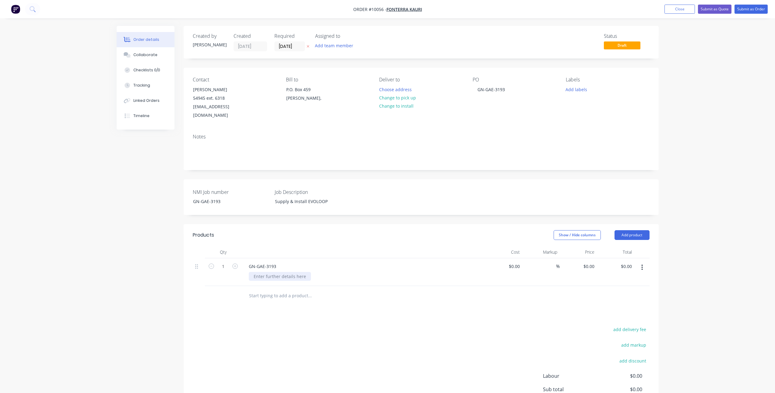
click at [276, 272] on div at bounding box center [280, 276] width 62 height 9
paste div
click at [515, 262] on input at bounding box center [515, 266] width 14 height 9
type input "$2,243.52"
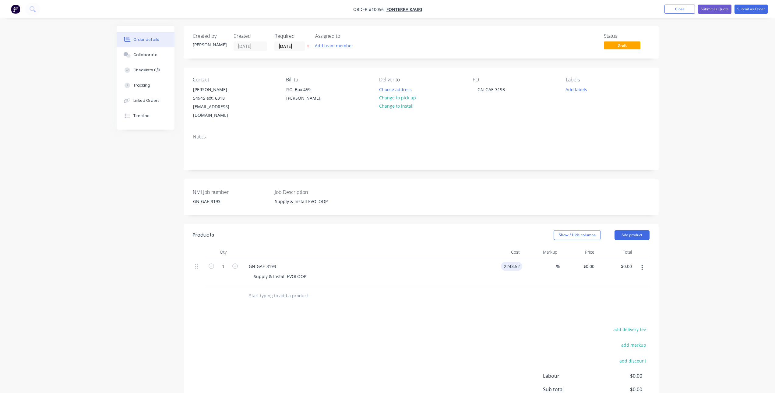
type input "$2,243.52"
type input "4444"
type input "98.08"
type input "$4,444.00"
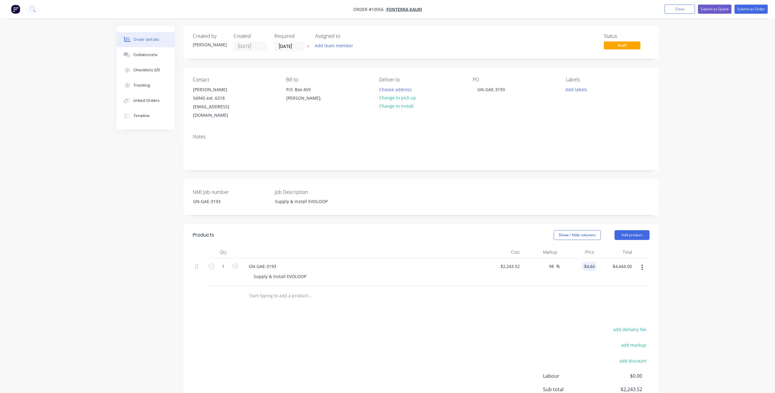
click at [729, 281] on div "Order details Collaborate Checklists 0/0 Tracking Linked Orders Timeline Order …" at bounding box center [387, 230] width 775 height 461
click at [309, 47] on icon at bounding box center [308, 46] width 3 height 4
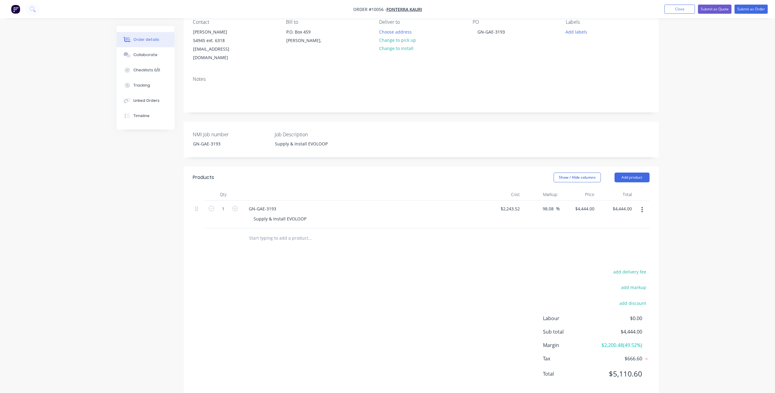
scroll to position [60, 0]
click at [148, 57] on div "Collaborate" at bounding box center [145, 54] width 24 height 5
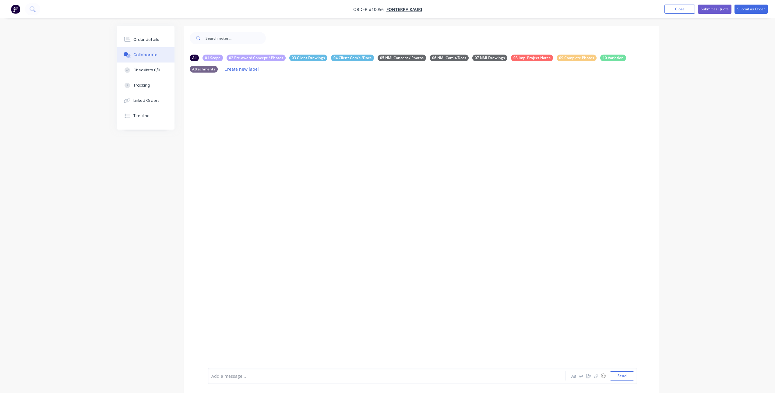
click at [301, 383] on div "Add a message... Aa @ ☺ Send" at bounding box center [422, 376] width 429 height 16
click at [259, 378] on div at bounding box center [370, 375] width 317 height 6
click at [264, 377] on div "Supply & Install EVOLOOP" at bounding box center [370, 377] width 317 height 6
click at [275, 368] on div at bounding box center [370, 370] width 317 height 6
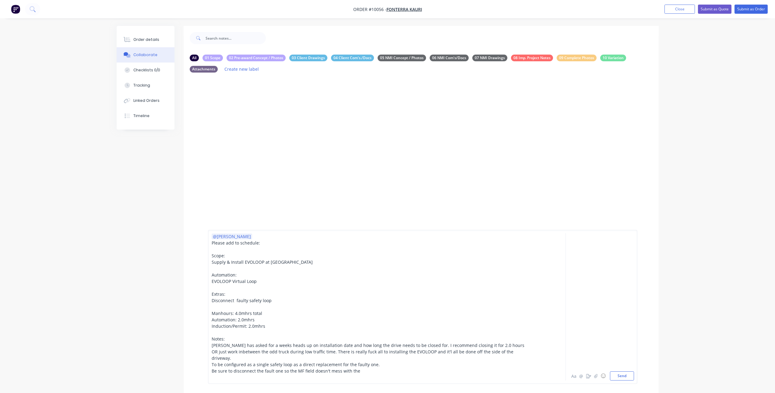
click at [309, 371] on span "Be sure to disconnect the fault one so the MF field doesn't mess with the" at bounding box center [286, 371] width 149 height 6
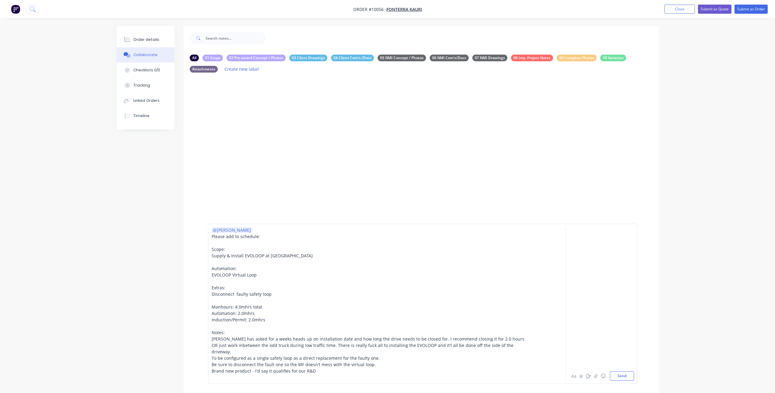
click at [303, 370] on span "Brand new product - I'd say it qualifies for our R&D" at bounding box center [264, 371] width 104 height 6
click at [312, 370] on span "Brand new product - I'd say it qualifies for our in h ouse R&D" at bounding box center [274, 371] width 124 height 6
click at [335, 368] on div "Brand new product - I'd say it qualifies for our in house R&D" at bounding box center [370, 370] width 317 height 6
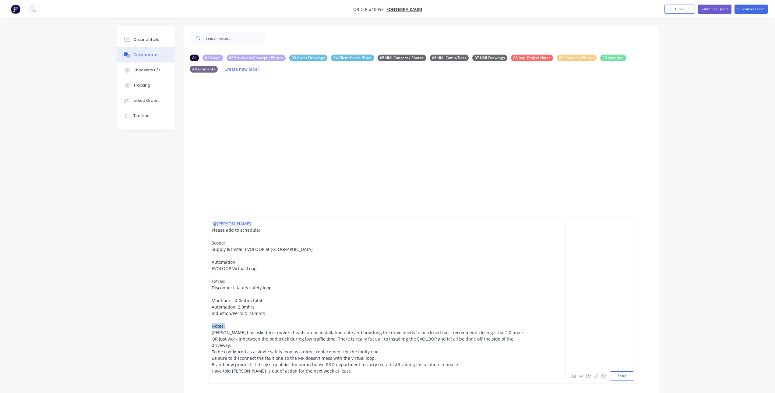
drag, startPoint x: 211, startPoint y: 334, endPoint x: 225, endPoint y: 334, distance: 14.0
click at [225, 329] on div "Notes:" at bounding box center [370, 325] width 317 height 6
click at [232, 354] on div "To be configured as a single safety loop as a direct replacement for the faulty…" at bounding box center [370, 351] width 317 height 6
drag, startPoint x: 212, startPoint y: 304, endPoint x: 264, endPoint y: 307, distance: 52.7
click at [264, 303] on div "Manhours: 4.0mhrs total" at bounding box center [370, 300] width 317 height 6
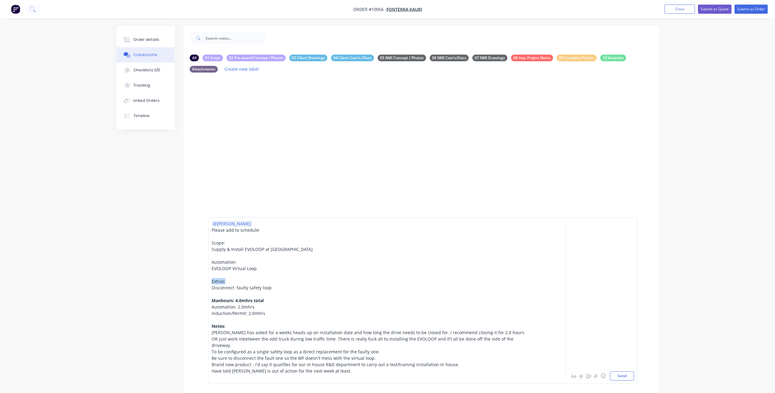
drag, startPoint x: 227, startPoint y: 287, endPoint x: 208, endPoint y: 286, distance: 19.5
click at [208, 286] on div "@Brandon Please add to schedule: Scope: Supply & Install EVOLOOP at Fonterra Ka…" at bounding box center [422, 300] width 429 height 167
drag, startPoint x: 244, startPoint y: 265, endPoint x: 209, endPoint y: 267, distance: 35.1
click at [209, 267] on div "@Brandon Please add to schedule: Scope: Supply & Install EVOLOOP at Fonterra Ka…" at bounding box center [422, 300] width 429 height 167
drag, startPoint x: 229, startPoint y: 245, endPoint x: 226, endPoint y: 250, distance: 4.9
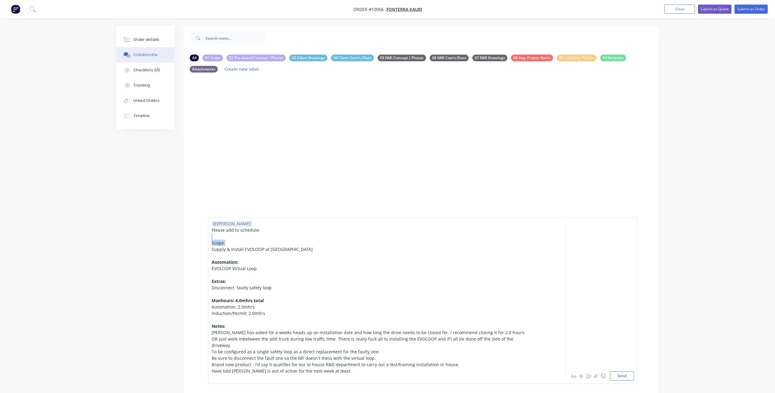
click at [226, 250] on div "@Brandon Please add to schedule: Scope: Supply & Install EVOLOOP at Fonterra Ka…" at bounding box center [370, 300] width 317 height 160
click at [212, 252] on span "Supply & Install EVOLOOP at Fonterra Kauri Tanker Gate" at bounding box center [262, 249] width 101 height 6
click at [572, 375] on button "Aa" at bounding box center [573, 375] width 7 height 7
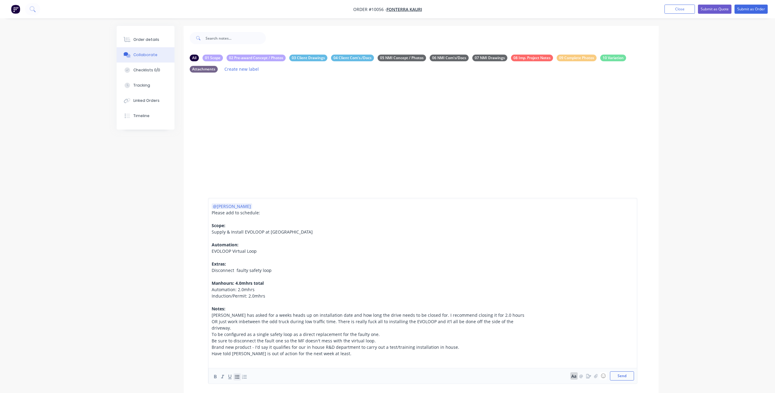
click at [236, 377] on icon "button" at bounding box center [237, 376] width 6 height 6
click at [229, 254] on span "EVOLOOP Virtual Loop" at bounding box center [234, 251] width 45 height 6
click at [234, 379] on icon "button" at bounding box center [237, 376] width 6 height 6
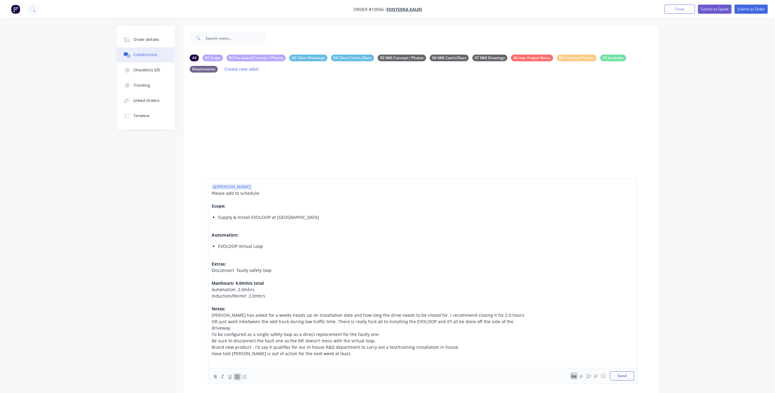
click at [226, 273] on span "Disconnect faulty safety loop" at bounding box center [242, 270] width 60 height 6
click at [237, 376] on icon "button" at bounding box center [237, 376] width 6 height 6
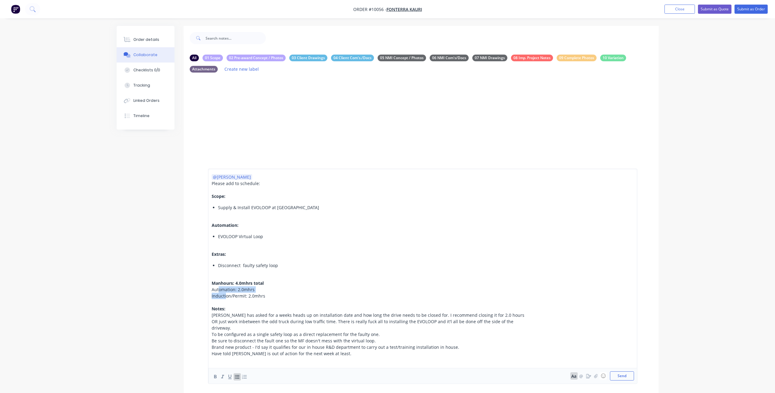
drag, startPoint x: 219, startPoint y: 297, endPoint x: 225, endPoint y: 302, distance: 8.0
click at [225, 302] on div "@Brandon Please add to schedule: Scope: Supply & Install EVOLOOP at Fonterra Ka…" at bounding box center [370, 268] width 317 height 189
click at [237, 375] on icon "button" at bounding box center [237, 377] width 5 height 4
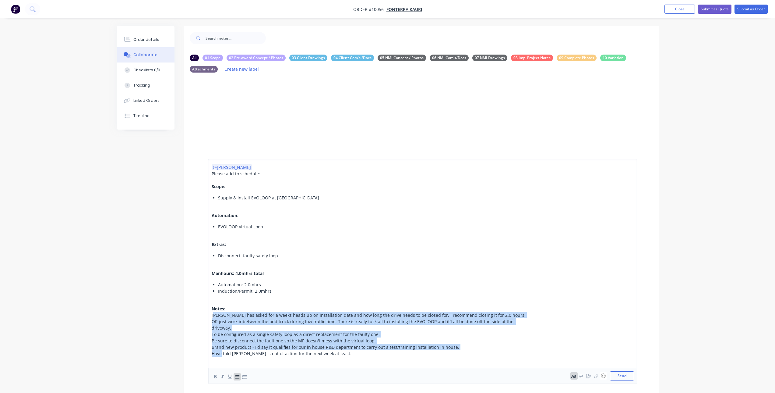
drag, startPoint x: 216, startPoint y: 322, endPoint x: 220, endPoint y: 354, distance: 32.3
click at [220, 354] on div "@Brandon Please add to schedule: Scope: Supply & Install EVOLOOP at Fonterra Ka…" at bounding box center [370, 263] width 317 height 199
click at [238, 377] on icon "button" at bounding box center [237, 376] width 6 height 6
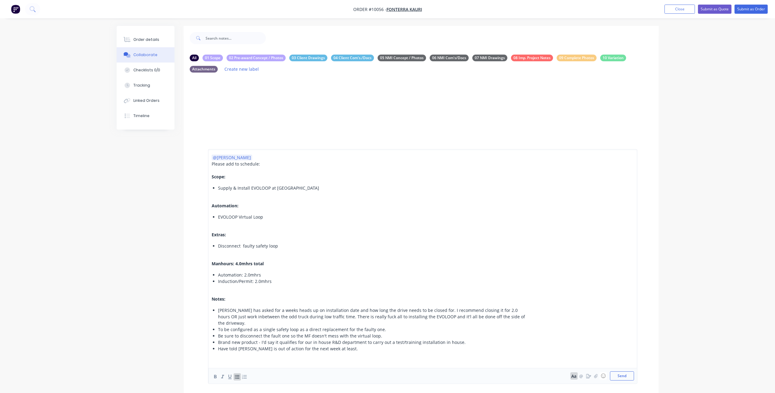
click at [252, 349] on span "Have told Garry Alberto is out of action for the next week at least." at bounding box center [288, 348] width 140 height 6
click at [361, 350] on div "Have told Garry Alberto is out of action for the next week at least." at bounding box center [373, 348] width 310 height 6
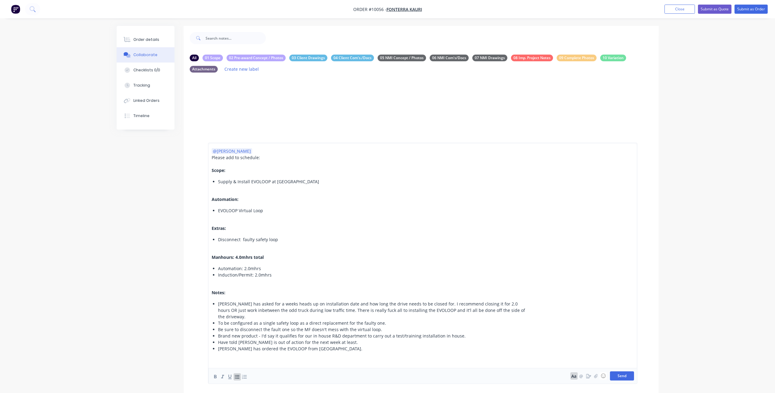
click at [622, 374] on button "Send" at bounding box center [622, 375] width 24 height 9
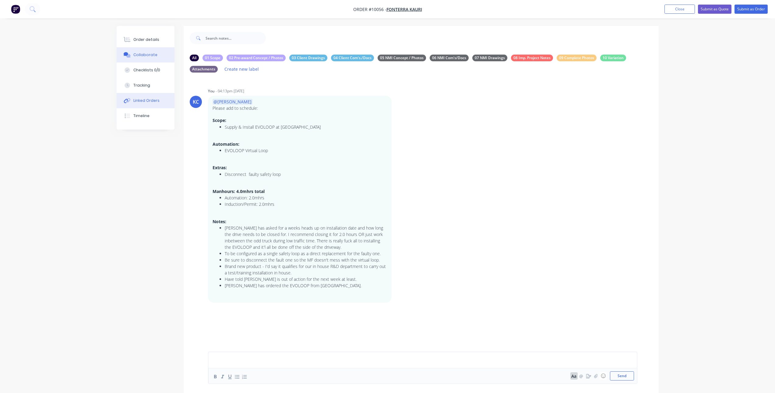
click at [150, 96] on button "Linked Orders" at bounding box center [146, 100] width 58 height 15
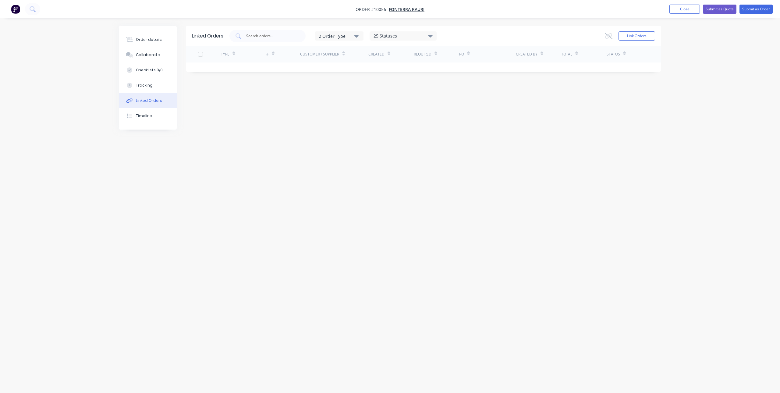
click at [359, 38] on div "2 Order Type" at bounding box center [339, 36] width 41 height 6
click at [358, 36] on icon "button" at bounding box center [356, 36] width 4 height 7
click at [160, 41] on button "Order details" at bounding box center [148, 39] width 58 height 15
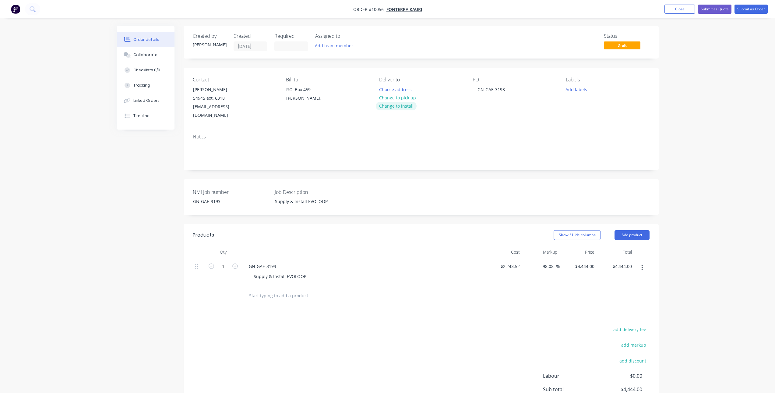
click at [410, 105] on button "Change to install" at bounding box center [396, 106] width 41 height 8
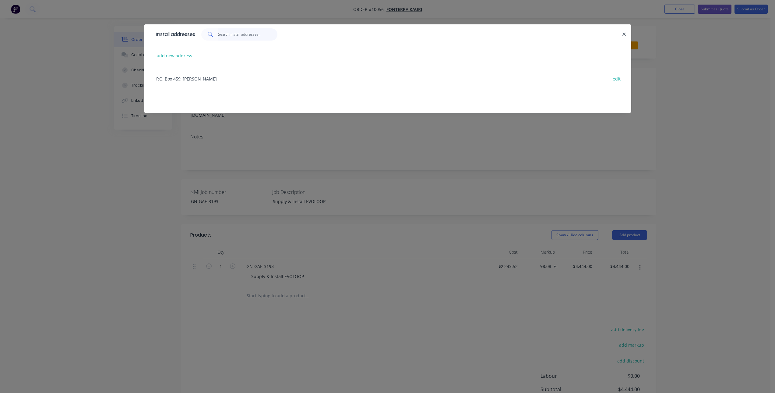
click at [227, 37] on input "text" at bounding box center [247, 34] width 59 height 12
click at [181, 54] on button "add new address" at bounding box center [175, 55] width 42 height 8
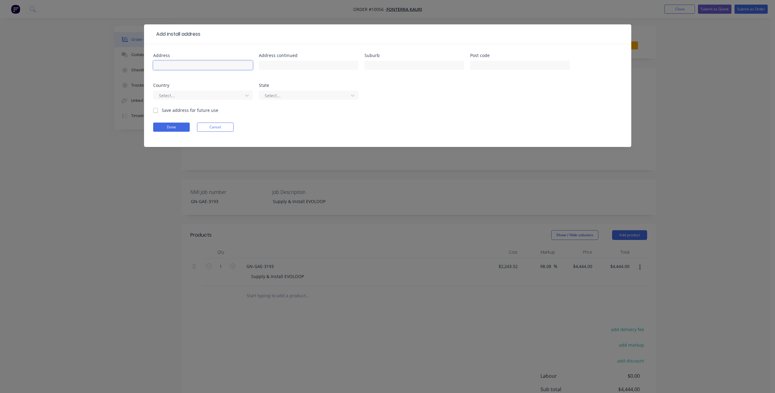
click at [177, 63] on input "text" at bounding box center [203, 65] width 100 height 9
click at [216, 66] on input "text" at bounding box center [203, 65] width 100 height 9
paste input "State Highway 1, Kauri, Whangārei 0185"
type input "State Highway 1, Kauri, Whangārei 0185"
click at [174, 109] on label "Save address for future use" at bounding box center [190, 110] width 57 height 6
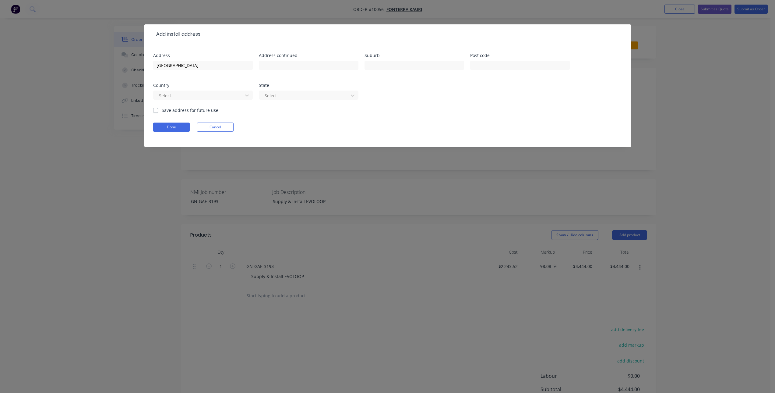
click at [158, 109] on input "Save address for future use" at bounding box center [155, 110] width 5 height 6
checkbox input "true"
click at [170, 125] on button "Done" at bounding box center [171, 126] width 37 height 9
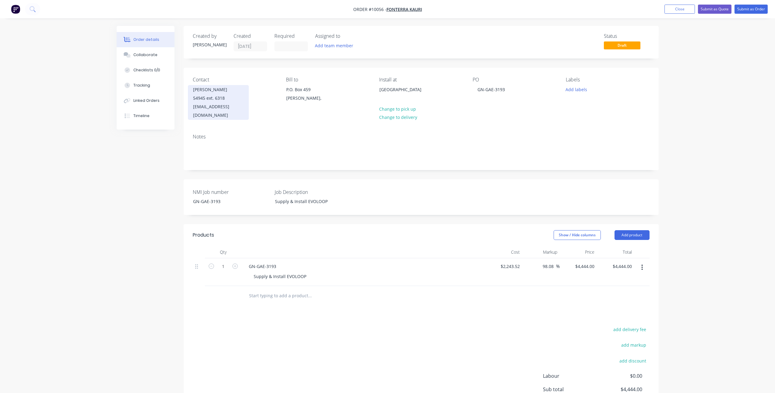
click at [244, 103] on div "Garry McCullough 54945 ext. 6318 electronic.invoiceprocessing@fonterra.com" at bounding box center [218, 102] width 61 height 35
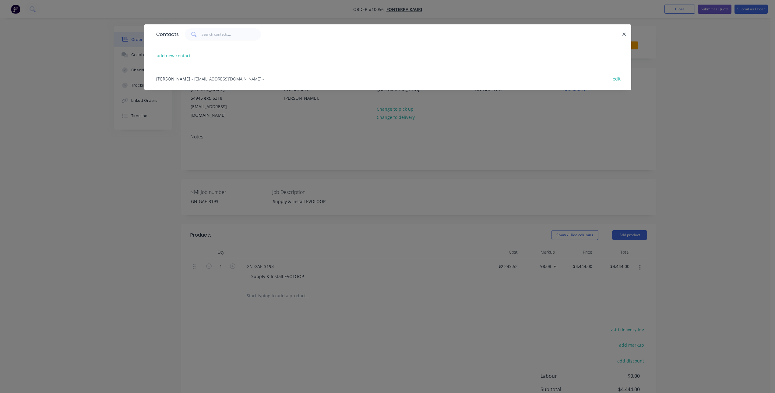
click at [660, 122] on div "Contacts add new contact Garry McCullough - electronic.invoiceprocessing@fonter…" at bounding box center [387, 196] width 775 height 393
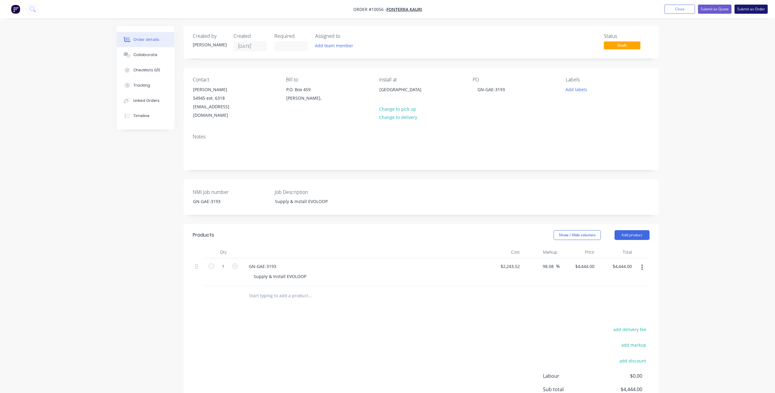
click at [749, 10] on button "Submit as Order" at bounding box center [750, 9] width 33 height 9
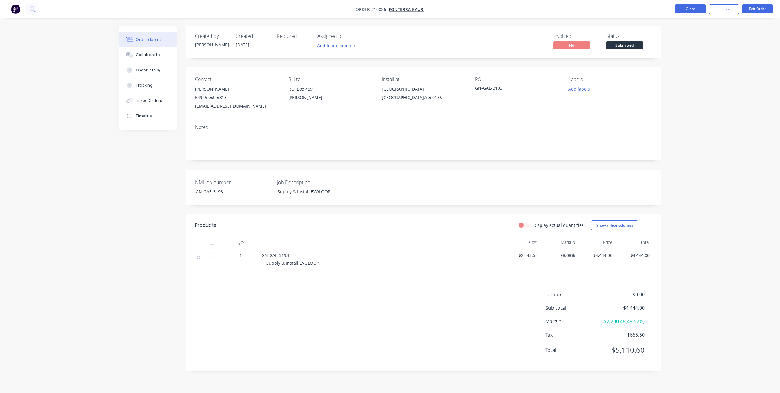
click at [697, 9] on button "Close" at bounding box center [690, 8] width 30 height 9
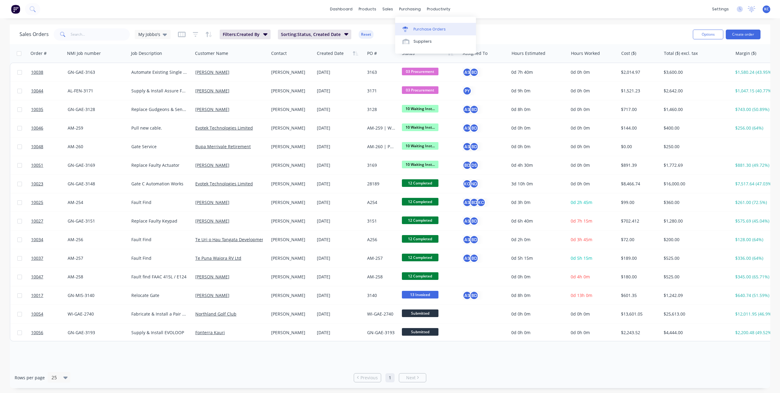
click at [415, 25] on link "Purchase Orders" at bounding box center [435, 29] width 81 height 12
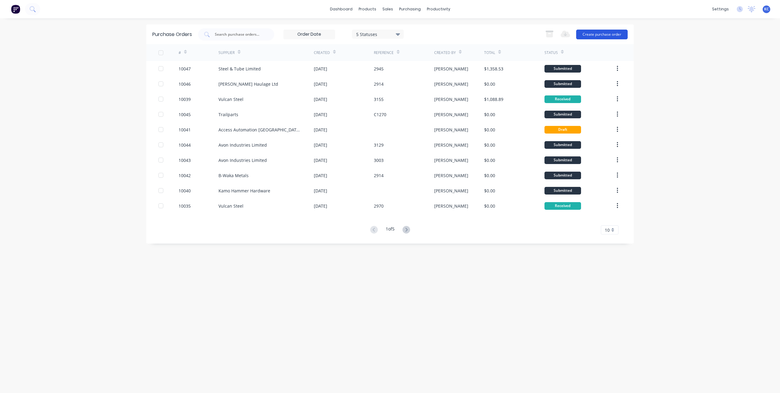
click at [592, 35] on button "Create purchase order" at bounding box center [601, 35] width 51 height 10
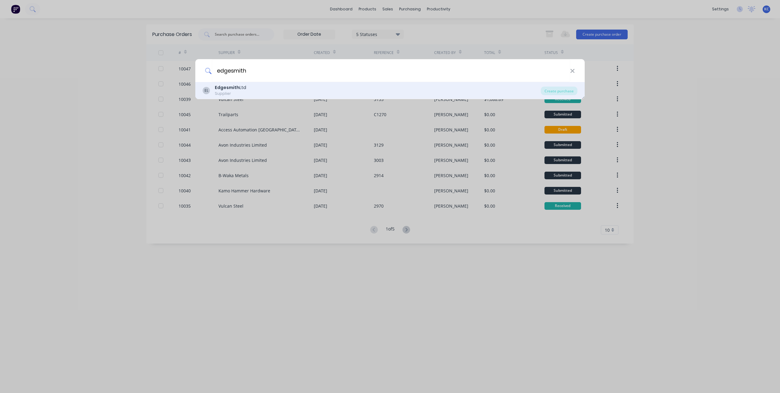
type input "edgesmith"
click at [297, 94] on div "EL Edgesmith Ltd Supplier" at bounding box center [371, 90] width 338 height 12
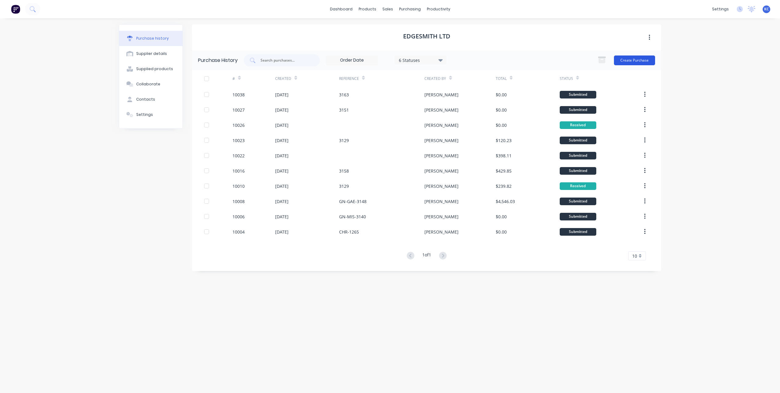
click at [648, 56] on button "Create Purchase" at bounding box center [634, 60] width 41 height 10
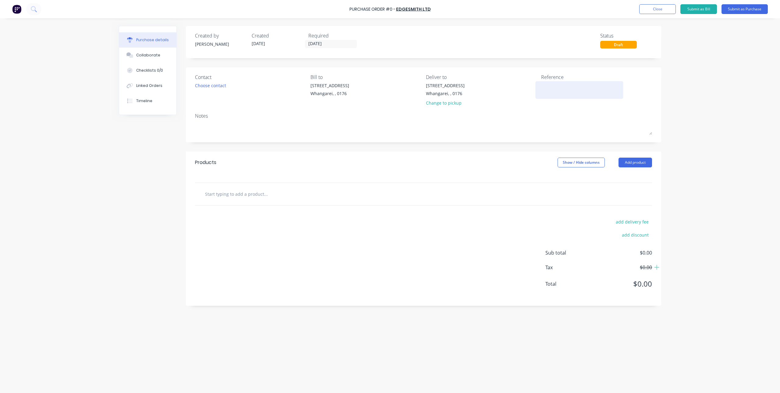
click at [558, 88] on textarea at bounding box center [579, 89] width 76 height 14
type textarea "GN-GAE-3193"
click at [218, 84] on div "Choose contact" at bounding box center [210, 85] width 31 height 6
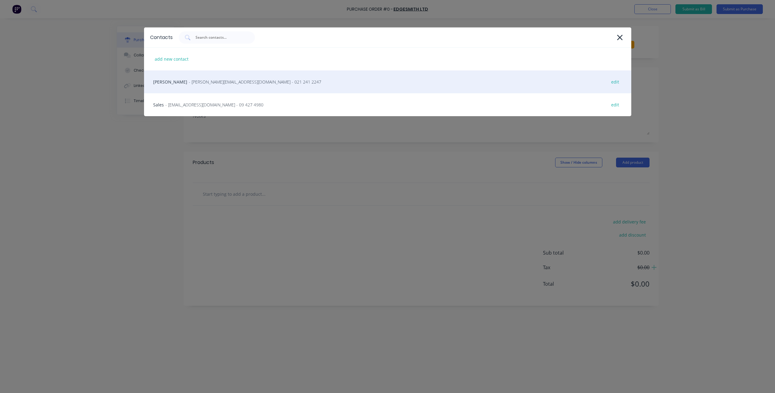
click at [219, 76] on div "Jim Green - jim@edgesmith.co.nz - 021 241 2247 edit" at bounding box center [387, 81] width 487 height 23
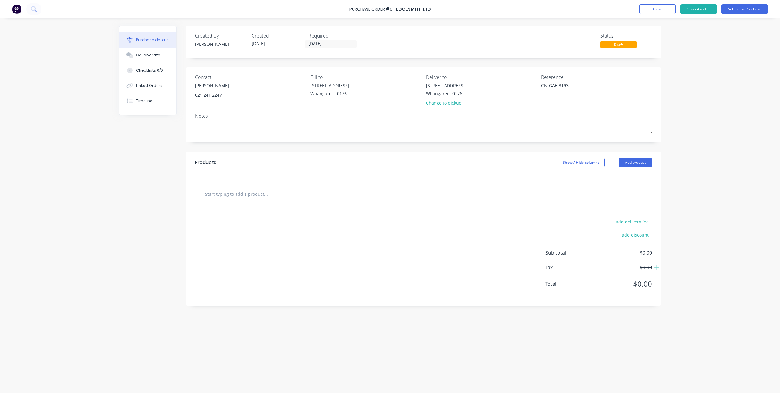
click at [283, 191] on input "text" at bounding box center [266, 194] width 122 height 12
click at [242, 196] on input "EVOLOOP" at bounding box center [266, 194] width 122 height 12
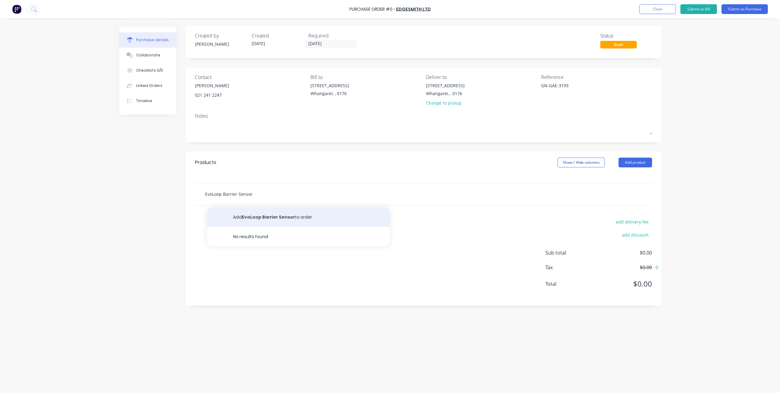
type input "EvoLoop Barrier Sensor"
click at [305, 220] on button "Add EvoLoop Barrier Sensor to order" at bounding box center [298, 216] width 183 height 19
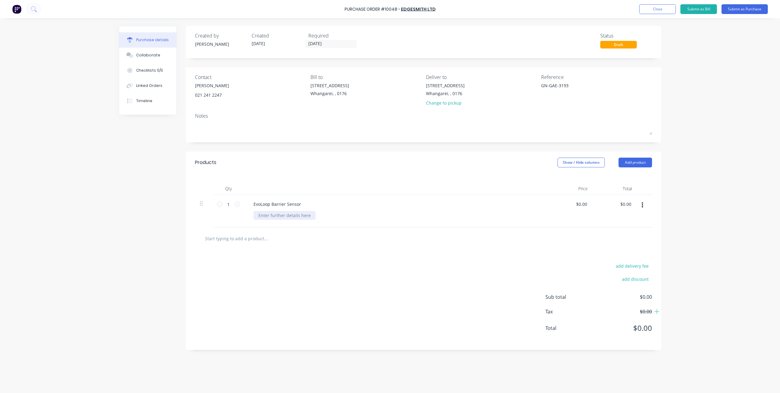
click at [274, 216] on div at bounding box center [284, 215] width 62 height 9
click at [534, 217] on div "BEA EVOLOOP" at bounding box center [398, 218] width 290 height 15
click at [581, 207] on input "0.0000" at bounding box center [580, 203] width 16 height 9
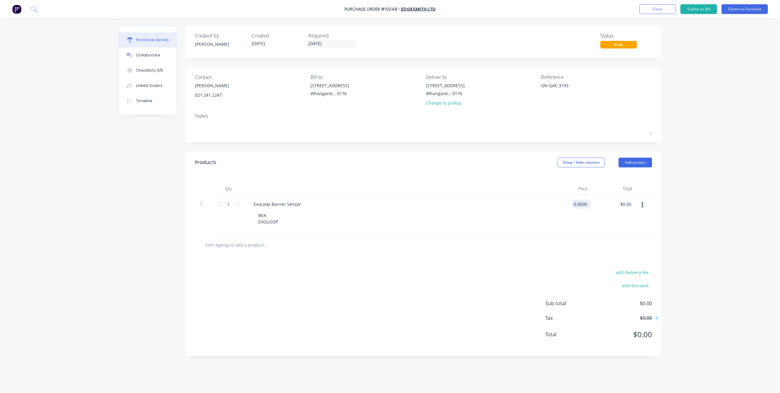
click at [581, 207] on input "0.0000" at bounding box center [580, 203] width 16 height 9
type input "$1,500.00"
click at [482, 249] on div at bounding box center [423, 244] width 447 height 12
click at [149, 88] on div "Linked Orders" at bounding box center [149, 85] width 26 height 5
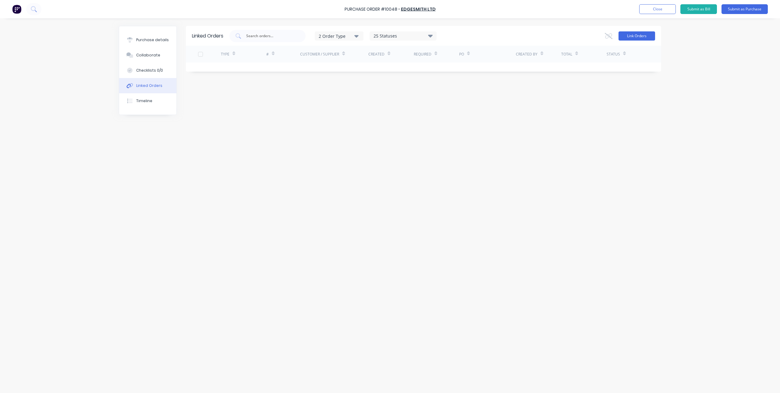
click at [646, 37] on button "Link Orders" at bounding box center [636, 35] width 37 height 9
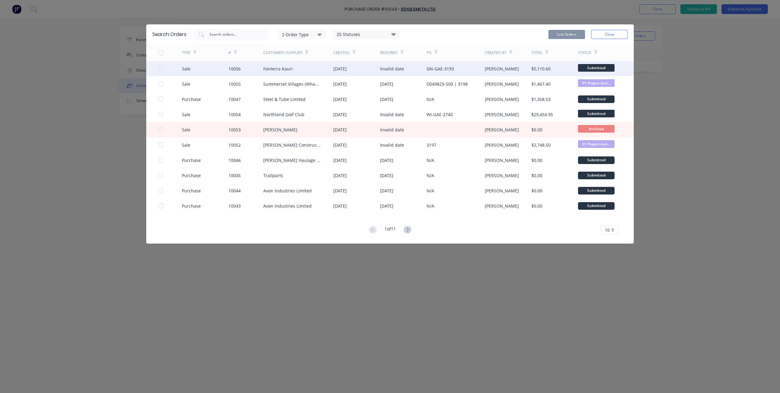
click at [294, 67] on div "Fonterra Kauri" at bounding box center [298, 68] width 70 height 15
click at [160, 66] on div at bounding box center [161, 68] width 12 height 12
click at [573, 35] on button "Link Orders" at bounding box center [566, 34] width 37 height 9
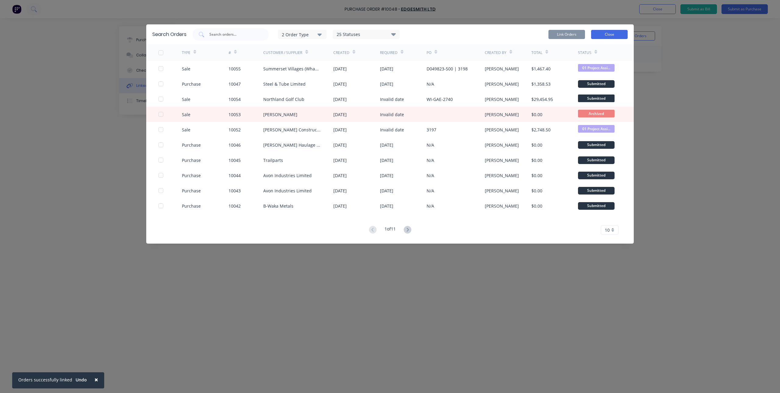
click at [620, 33] on button "Close" at bounding box center [609, 34] width 37 height 9
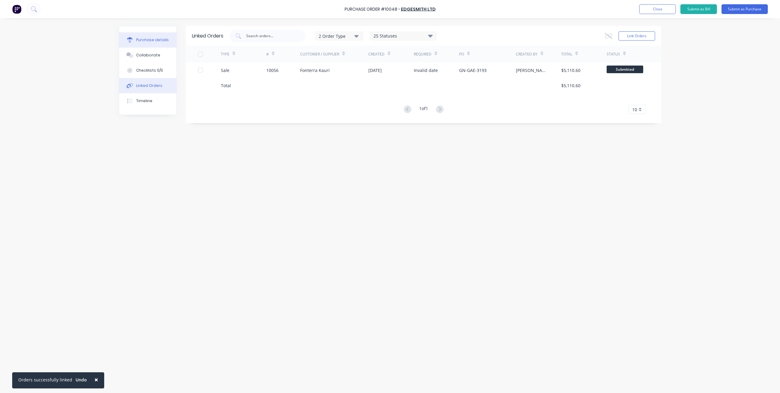
click at [127, 42] on icon at bounding box center [129, 39] width 5 height 5
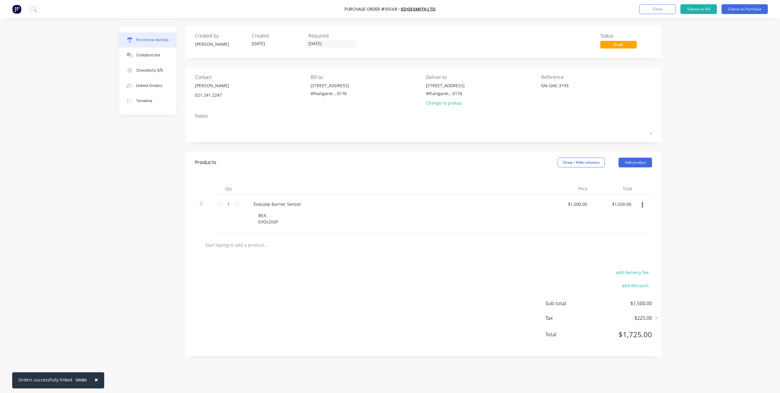
click at [504, 299] on div "add delivery fee add discount Sub total $1,500.00 Tax $225.00 Total $1,725.00" at bounding box center [423, 306] width 475 height 100
click at [731, 10] on button "Submit as Purchase" at bounding box center [744, 9] width 46 height 10
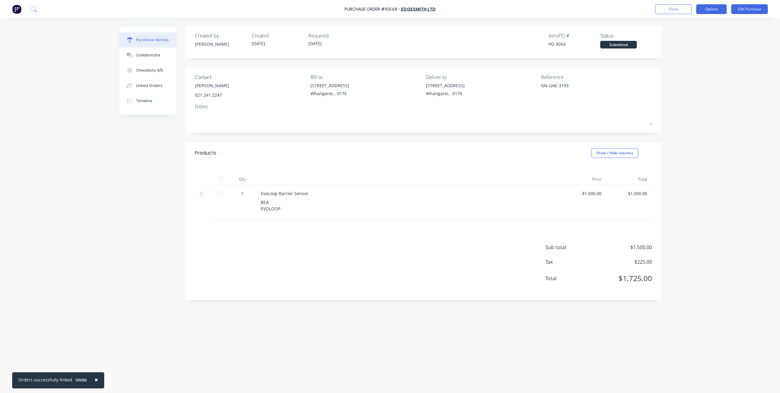
click at [709, 8] on button "Options" at bounding box center [711, 9] width 30 height 10
click at [701, 23] on div "Print / Email" at bounding box center [697, 24] width 47 height 9
click at [681, 38] on div "With pricing" at bounding box center [697, 37] width 47 height 9
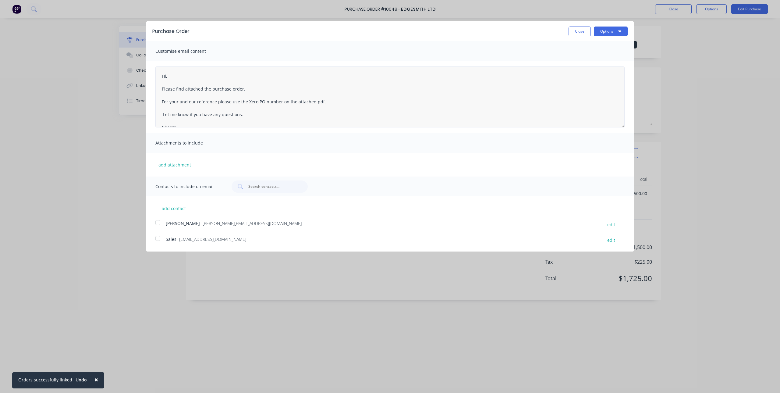
scroll to position [16, 0]
click at [607, 33] on button "Options" at bounding box center [610, 31] width 34 height 10
click at [596, 44] on div "Print" at bounding box center [598, 46] width 47 height 9
